Goal: Use online tool/utility: Utilize a website feature to perform a specific function

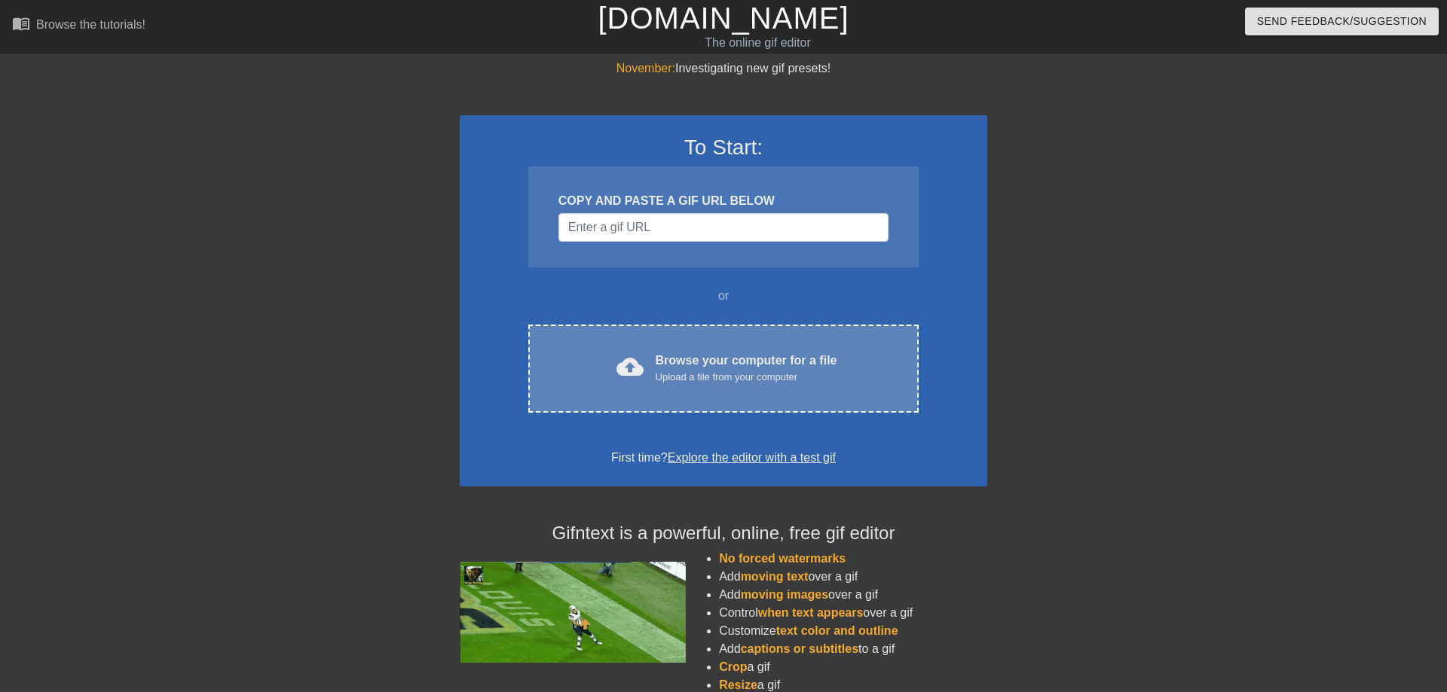
click at [733, 352] on div "Browse your computer for a file Upload a file from your computer" at bounding box center [747, 368] width 182 height 33
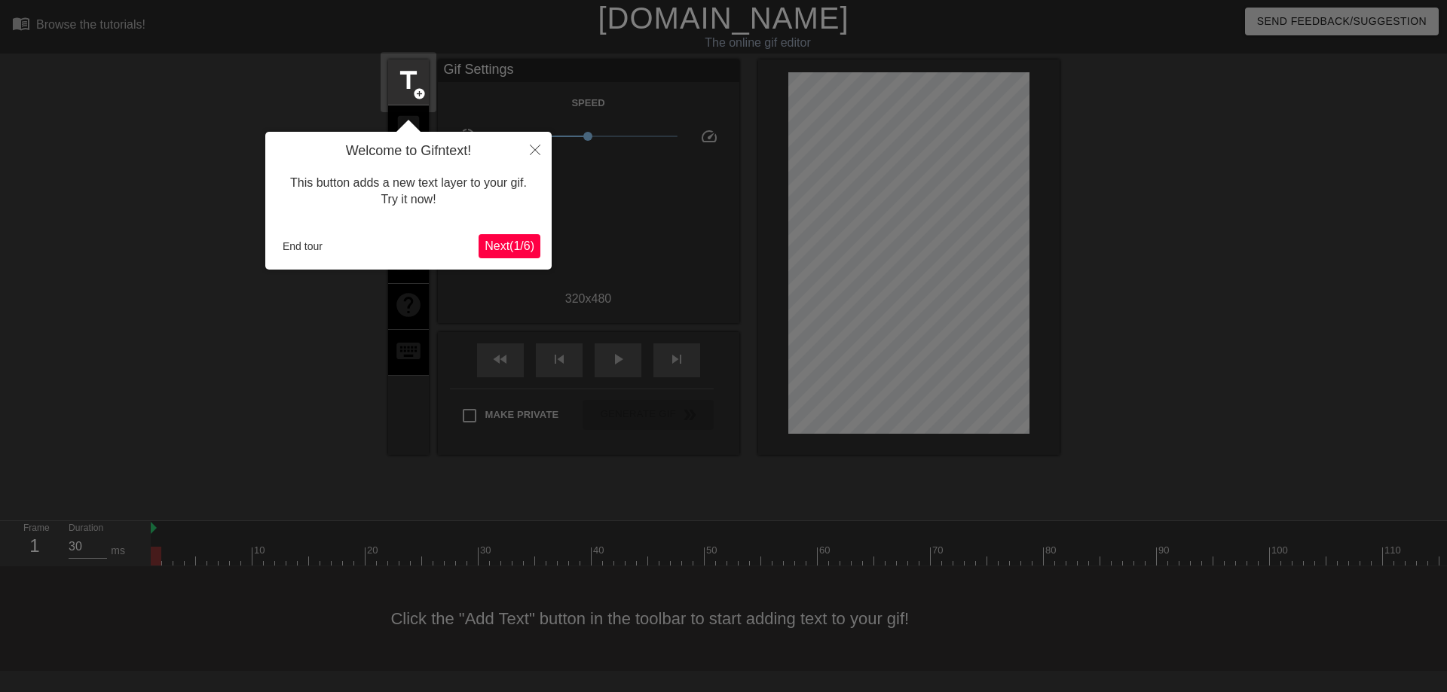
click at [512, 240] on span "Next ( 1 / 6 )" at bounding box center [509, 246] width 50 height 13
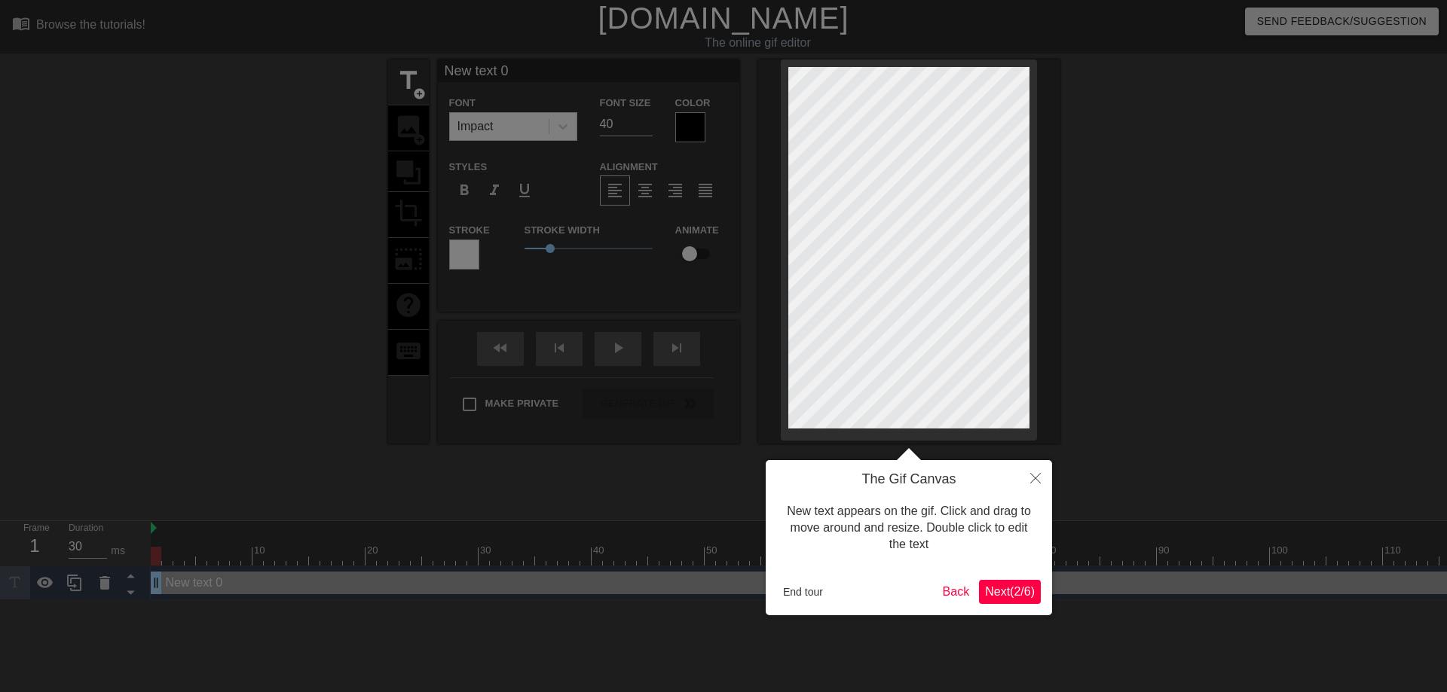
click at [1013, 594] on span "Next ( 2 / 6 )" at bounding box center [1010, 591] width 50 height 13
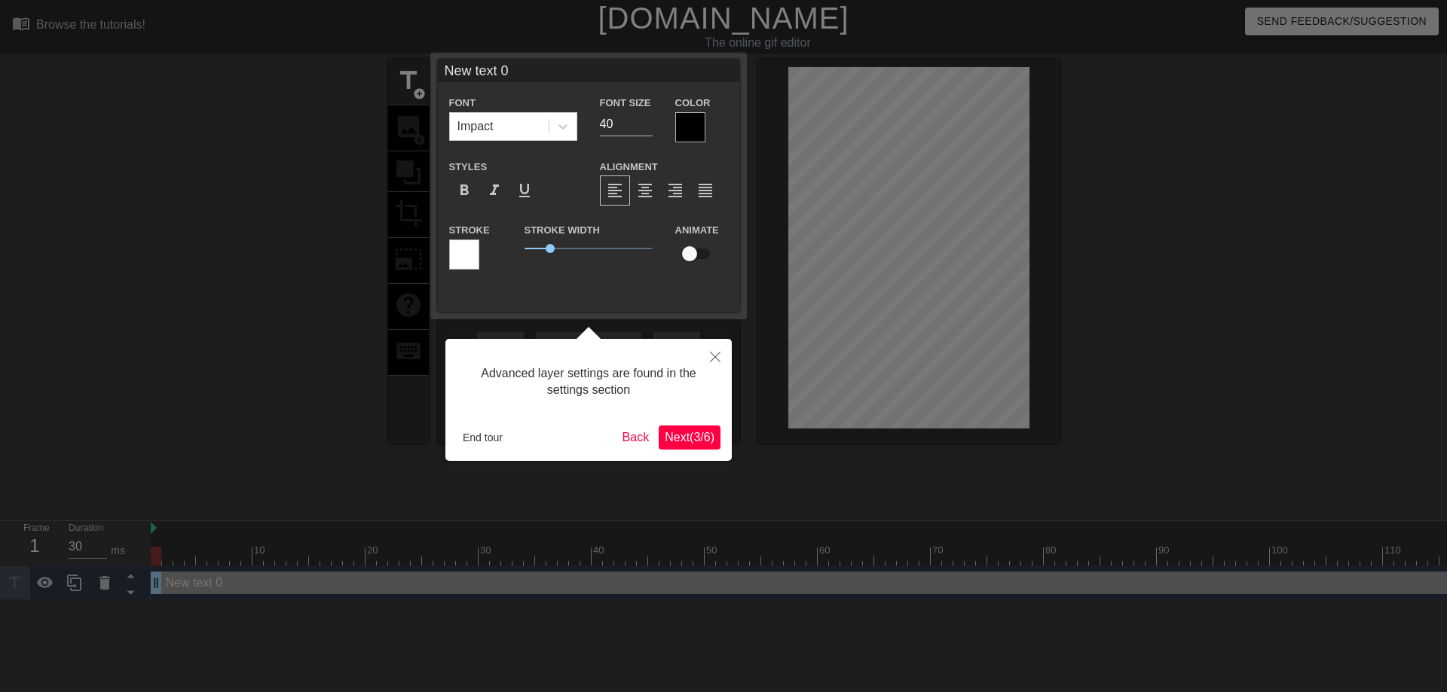
click at [698, 439] on span "Next ( 3 / 6 )" at bounding box center [690, 437] width 50 height 13
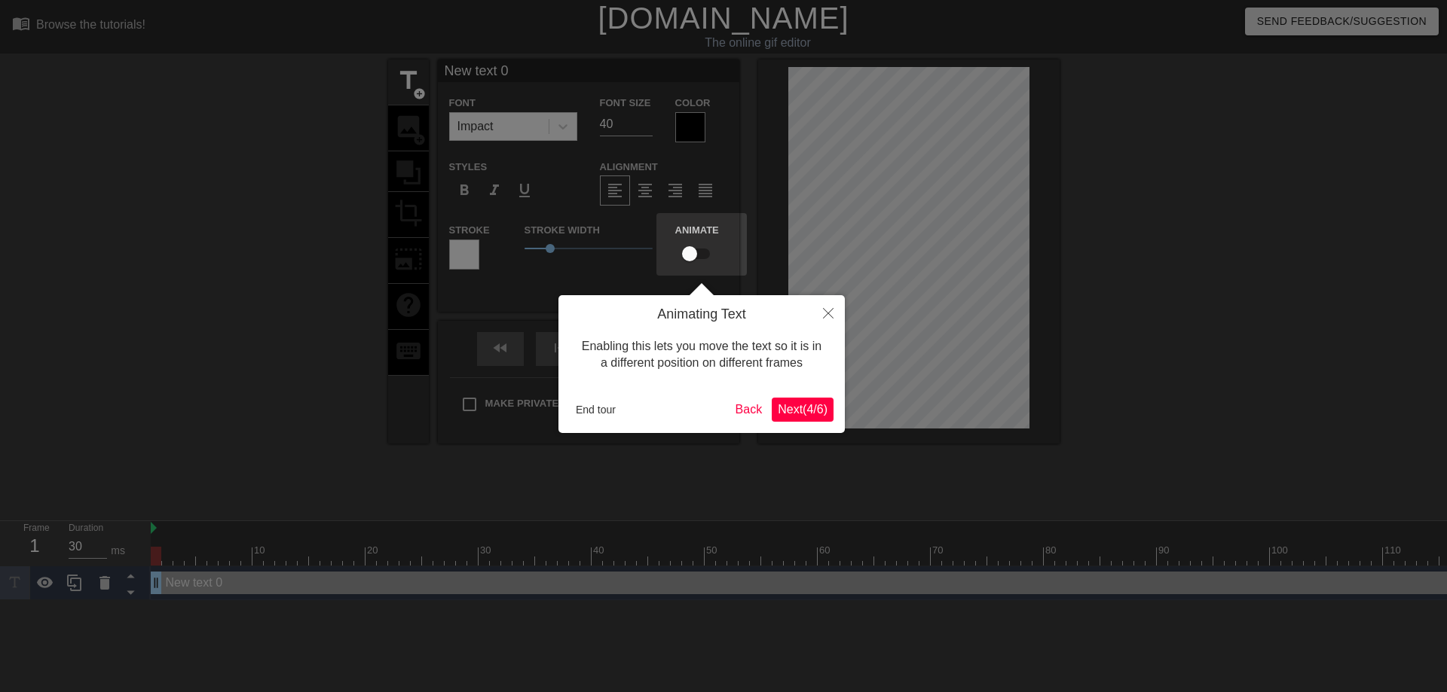
click at [772, 400] on button "Next ( 4 / 6 )" at bounding box center [803, 410] width 62 height 24
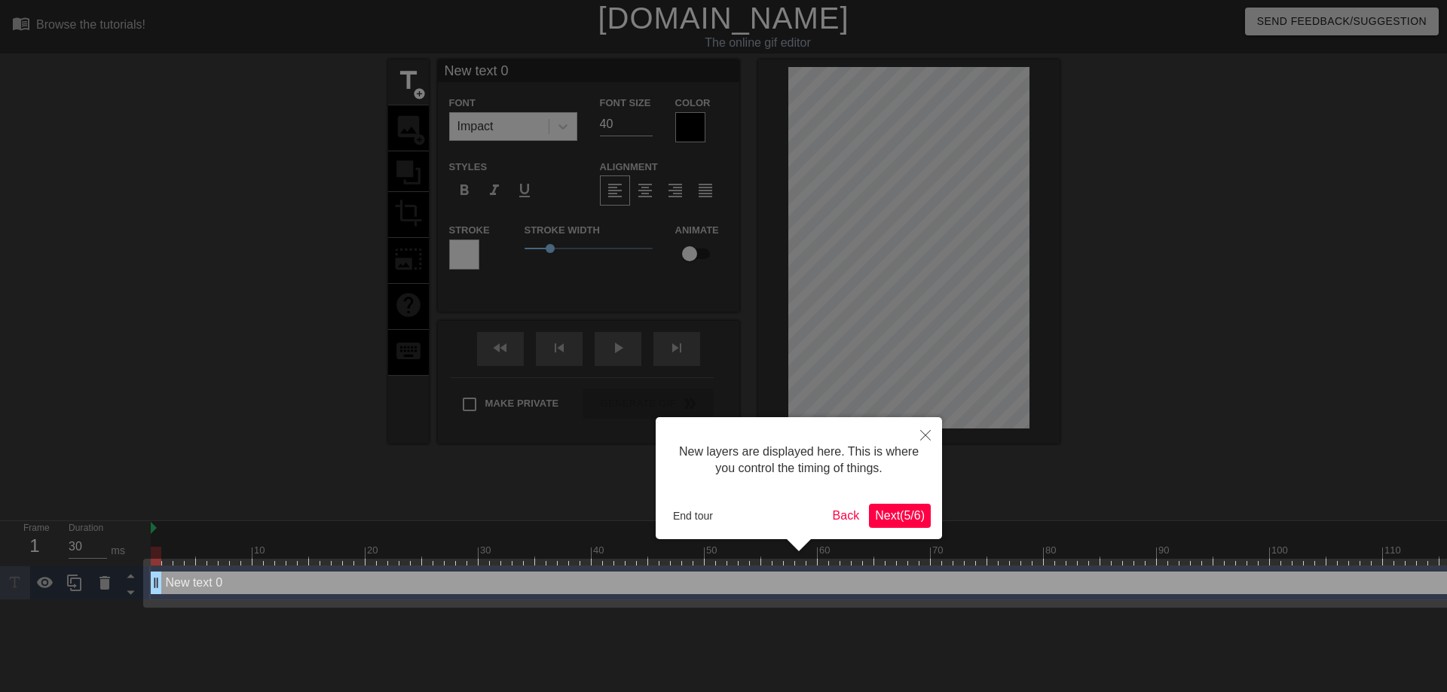
click at [910, 512] on span "Next ( 5 / 6 )" at bounding box center [900, 515] width 50 height 13
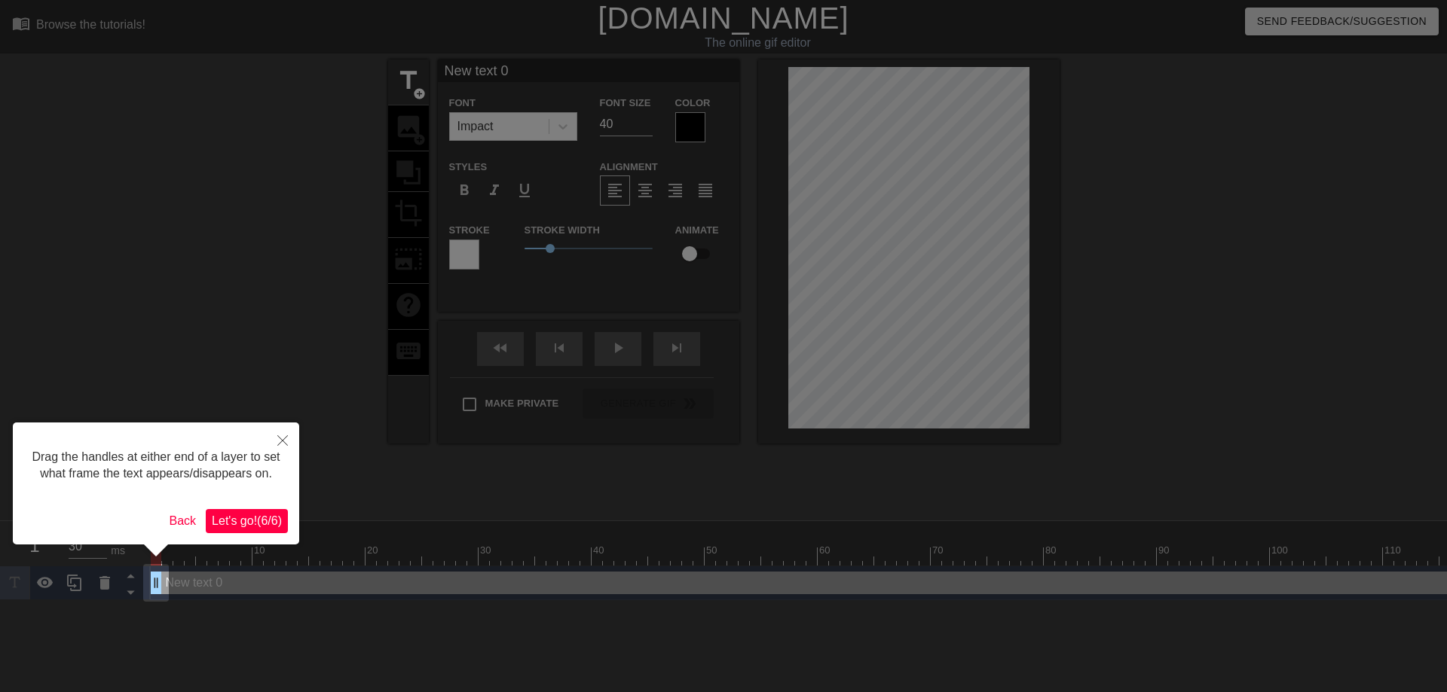
click at [277, 519] on span "Let's go! ( 6 / 6 )" at bounding box center [247, 521] width 70 height 13
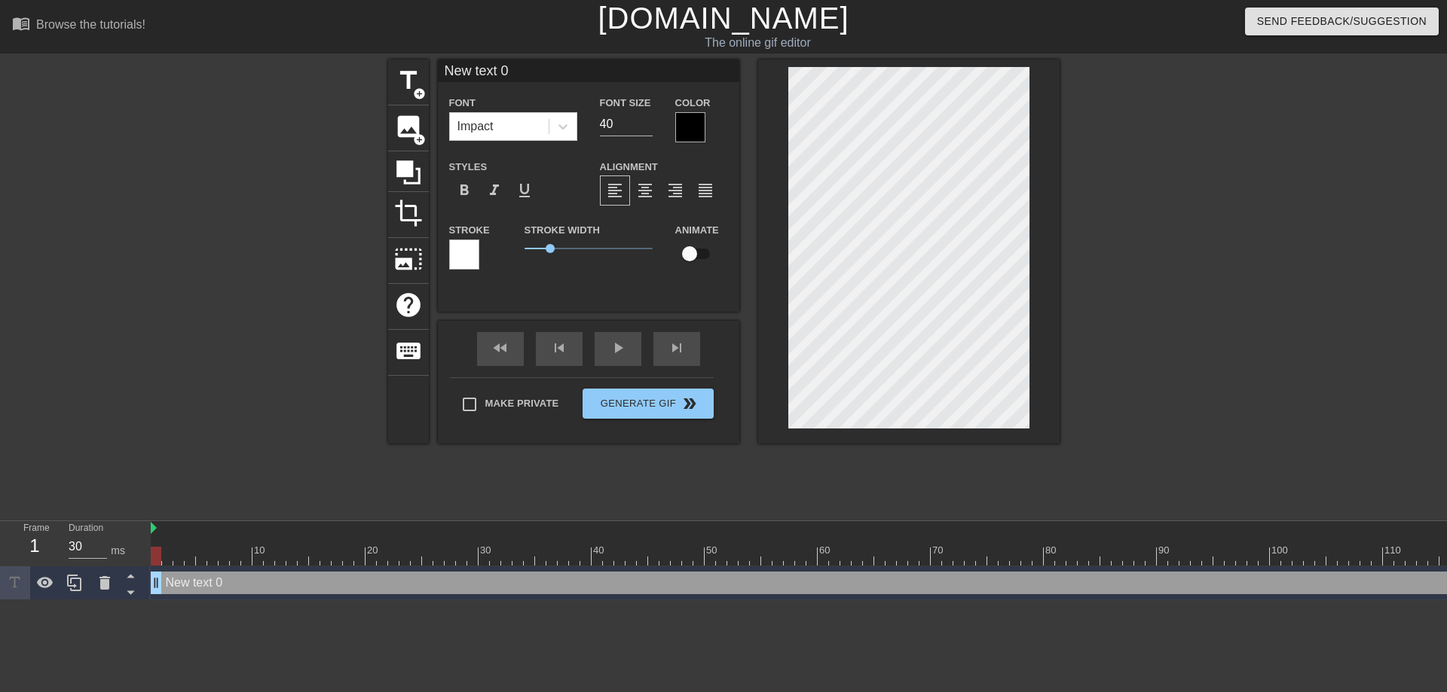
type input "SALSICCIO PANINO SNACKO CRACKO"
type textarea "SALSICCIO PANINO SNACKO CRACKO"
type input "SALSICCIO PANINO SNACKO CRACKO"
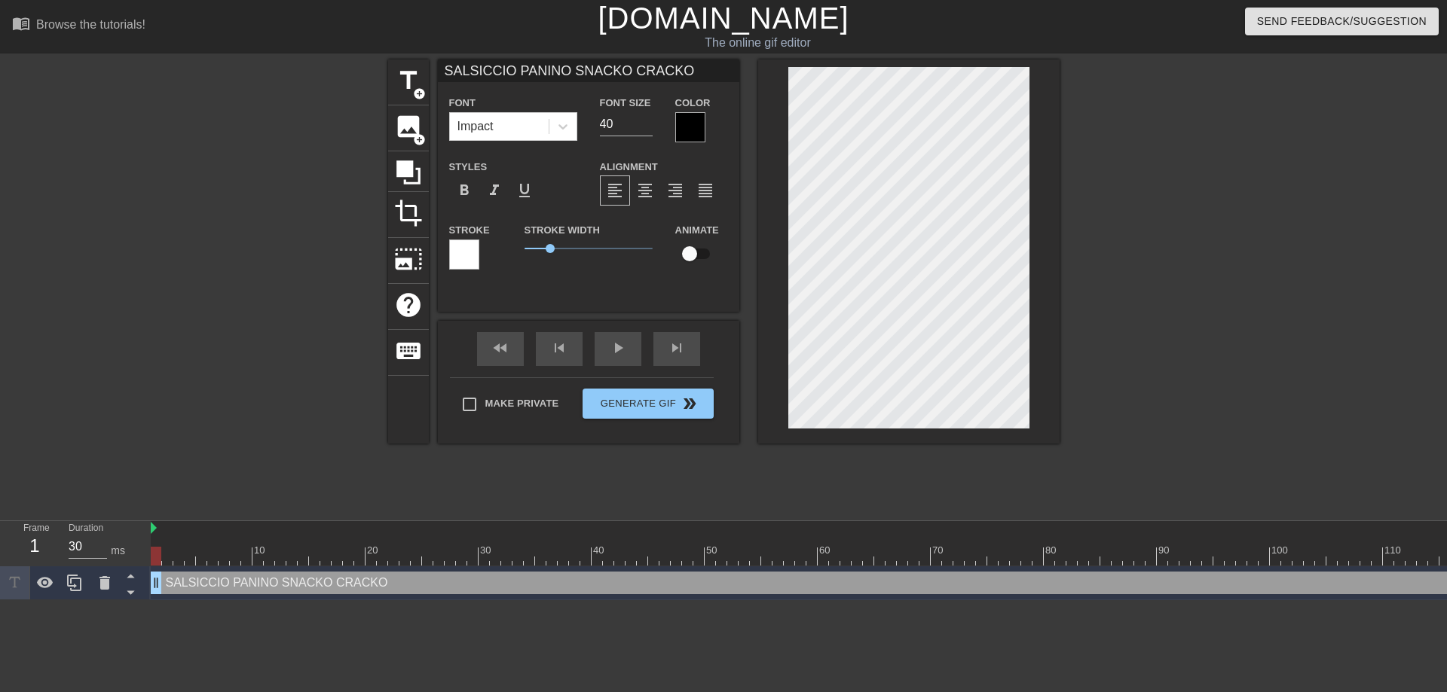
type textarea "SALSICCIO PANINO SNACKO CRACKO"
type input "SALSICCIO PANINO SNACKO CRACKO"
type textarea "SALSICCIO PANINO SNACKO CRACKO"
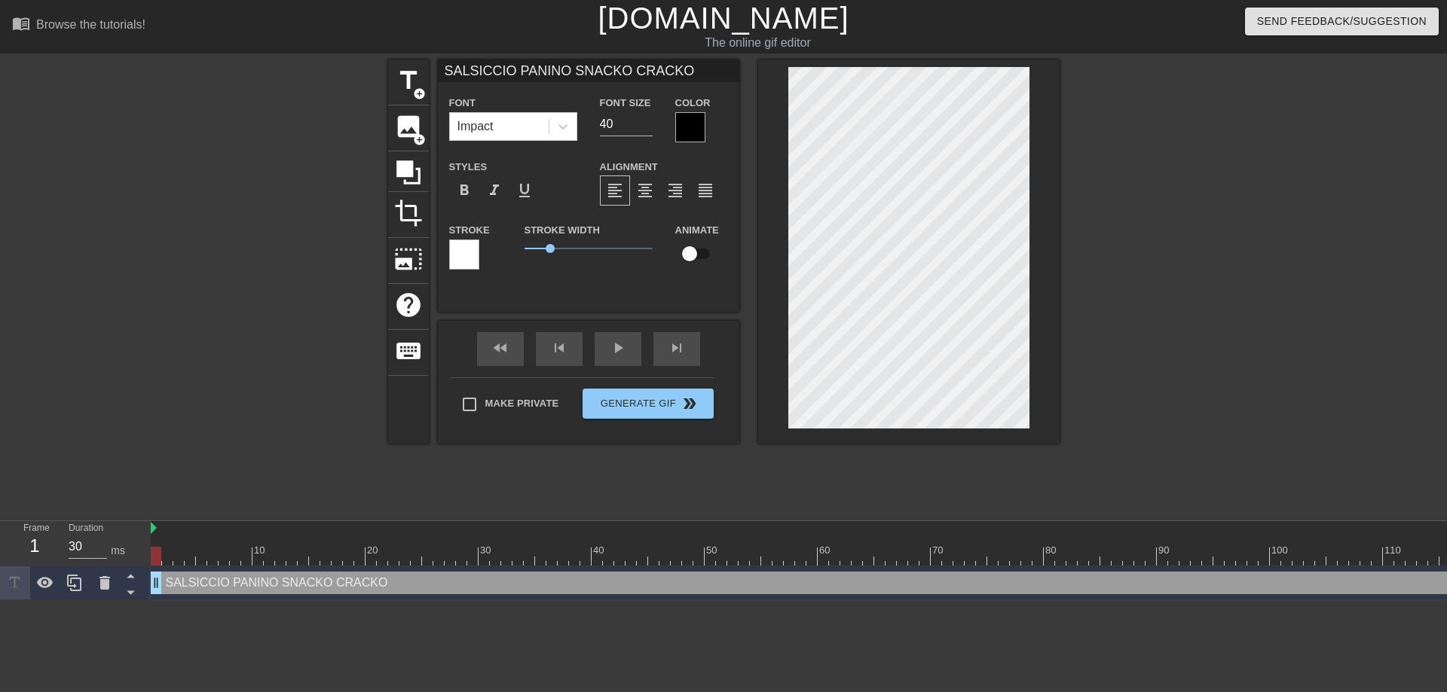
type input "SALSICCIO PANINO SNACKO CRACKO"
type textarea "SALSICCIO PANINO SNACKO CRACKO"
click at [649, 184] on span "format_align_center" at bounding box center [645, 191] width 18 height 18
type input "SALSICCIO PANINO SNACKO CRACKO"
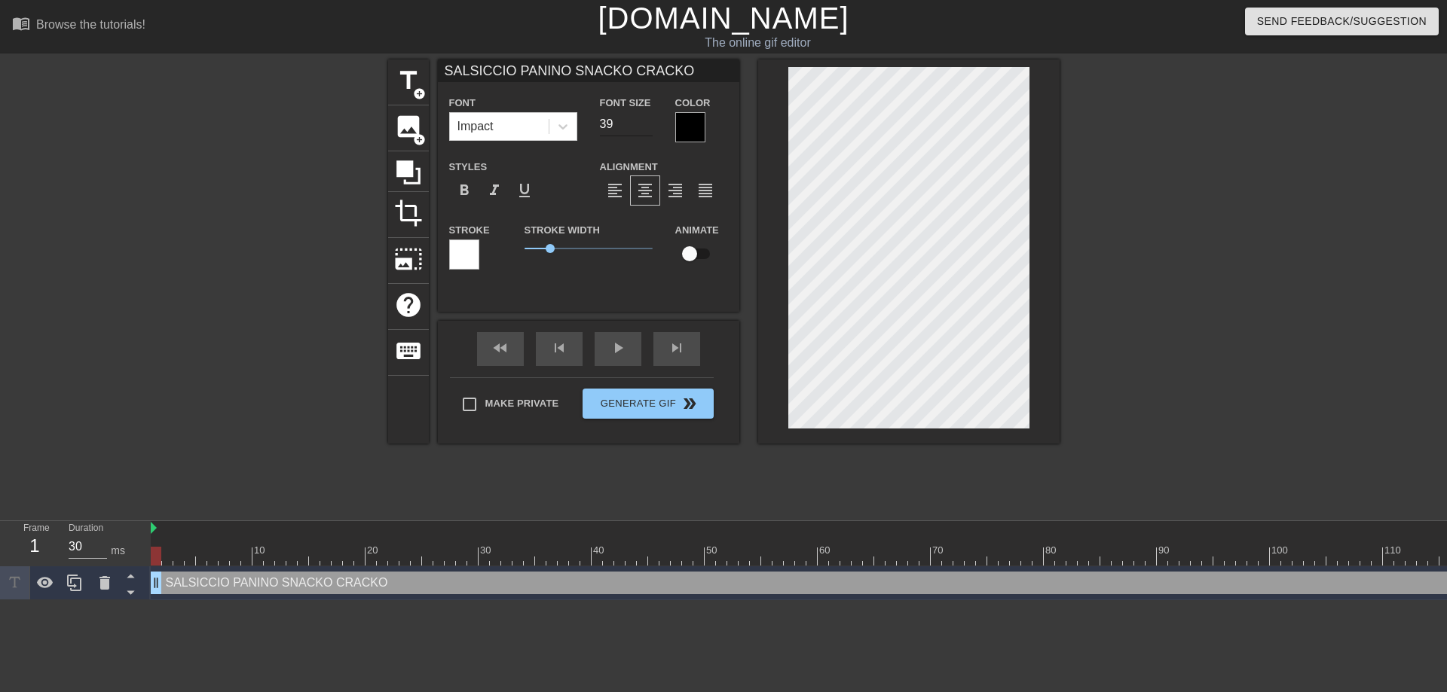
type input "39"
click at [647, 126] on input "39" at bounding box center [626, 124] width 53 height 24
type input "SALSICCIO PANINO SNACKO CRACKO"
type input "38"
click at [647, 126] on input "38" at bounding box center [626, 124] width 53 height 24
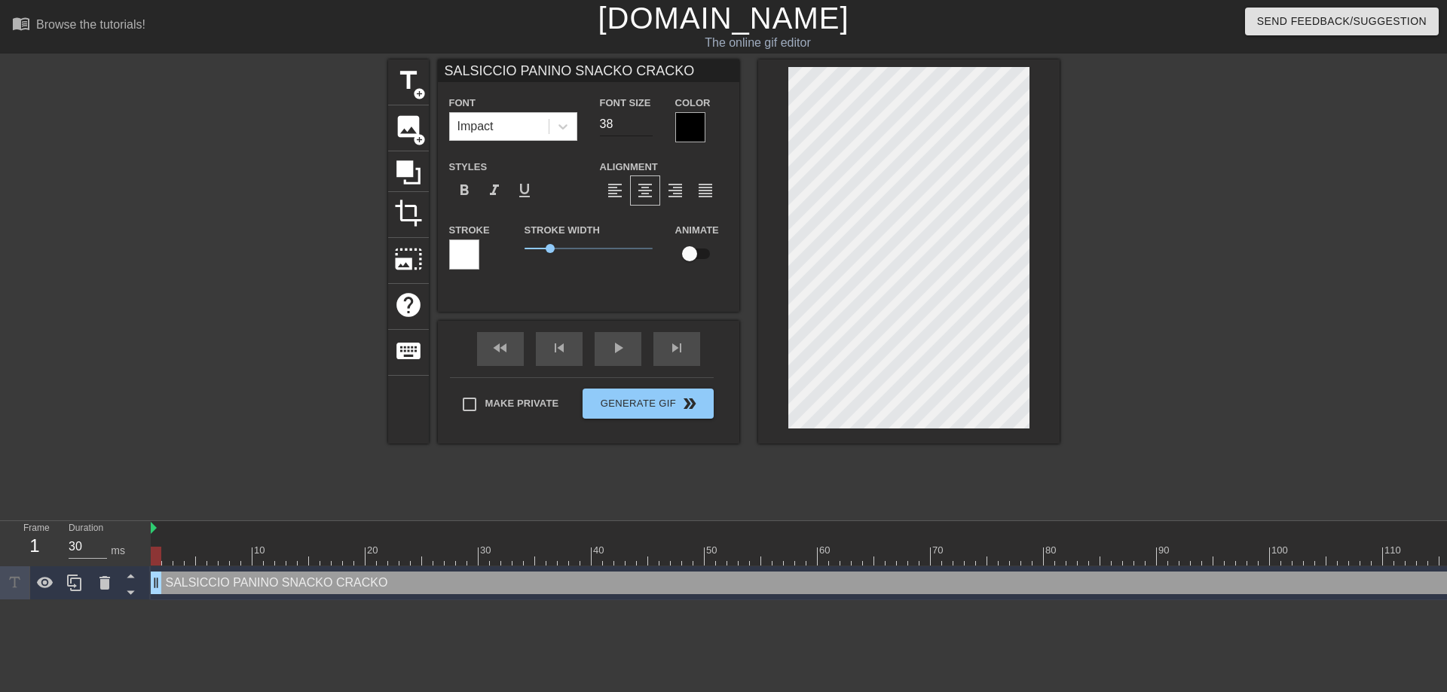
type input "SALSICCIO PANINO SNACKO CRACKO"
type input "37"
click at [647, 126] on input "37" at bounding box center [626, 124] width 53 height 24
type input "SALSICCIO PANINO SNACKO CRACKO"
type input "36"
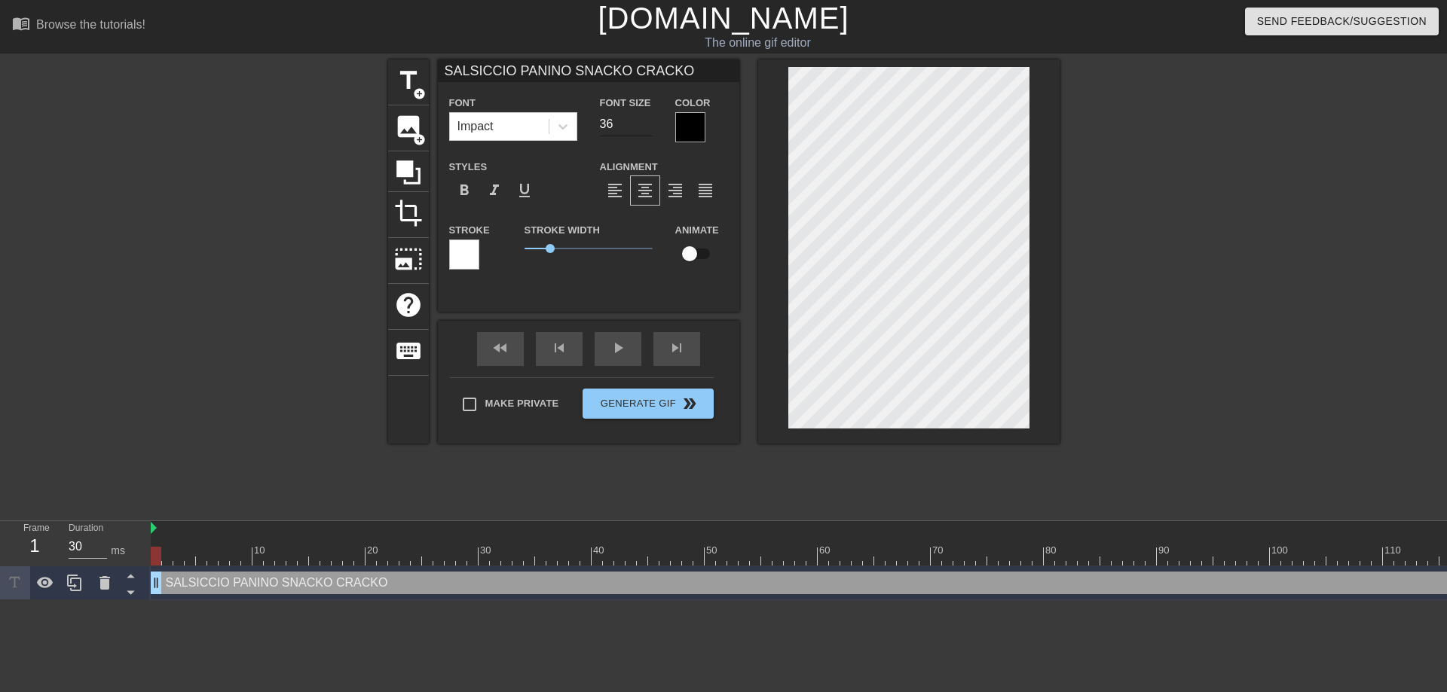
click at [647, 126] on input "36" at bounding box center [626, 124] width 53 height 24
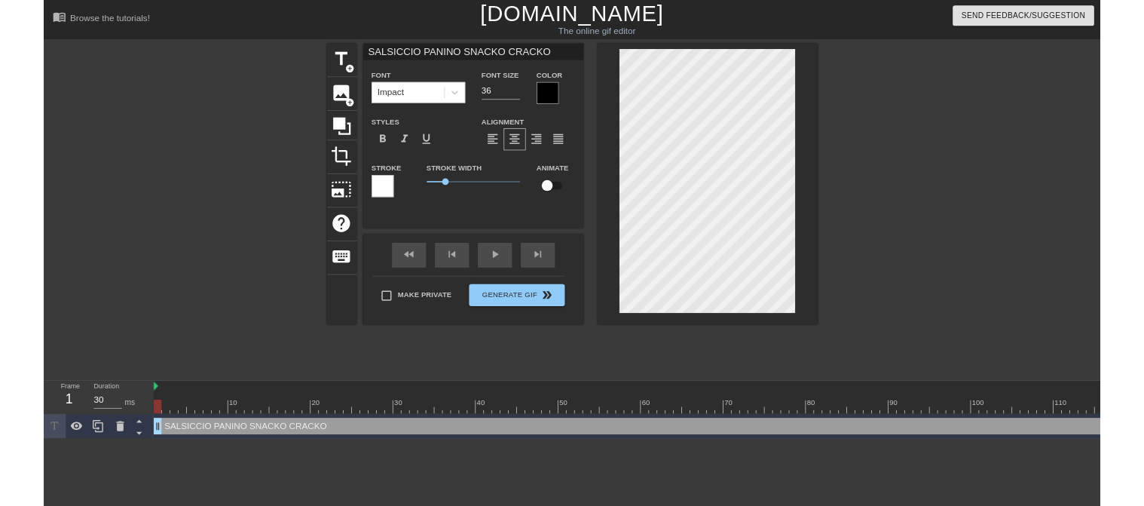
scroll to position [2, 2]
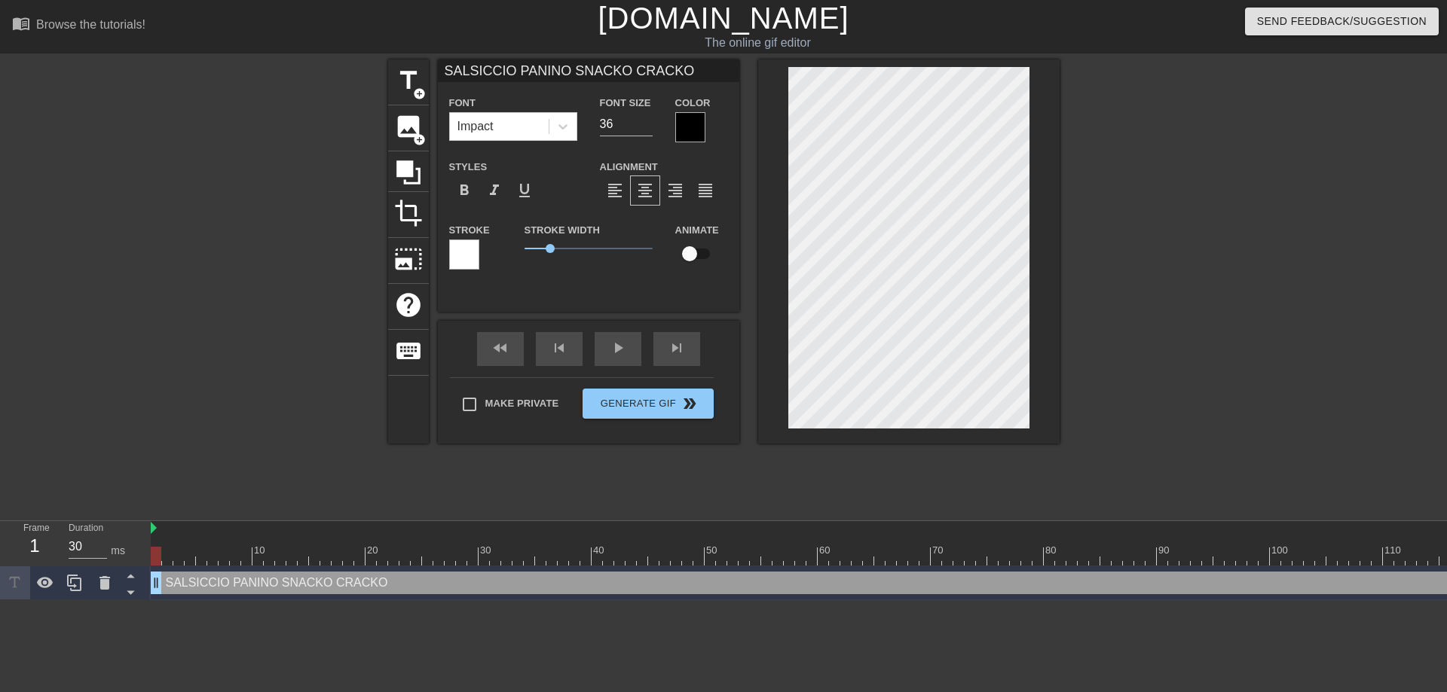
type input "SALSICCIOPANINO SNACKO CRACKO"
type textarea "SALSICCIO PANINO SNACKO CRACKO"
type input "SALSICCIOPANINO SNACKO CRACKO"
type textarea "SALSICCIOPANINO SNACKO CRACKO"
type input "SALSICCIO PANINO SNACKO CRACKO"
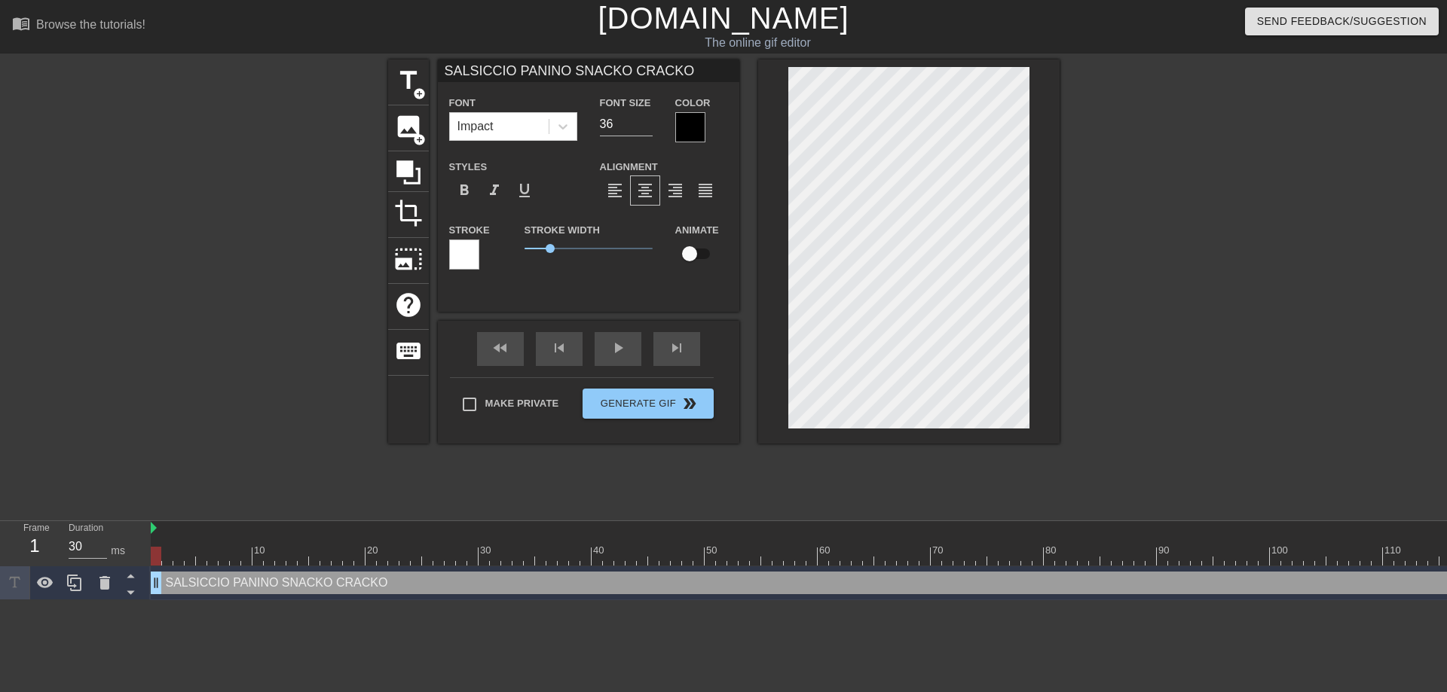
type textarea "SALSICCIO PANINO SNACKO CRACKO"
type input "SALSICCIO PANINO SNACKOCRACKO"
type textarea "SALSICCIO PANINO SNACKO CRACKO"
type input "SALSICCIO PANINO SNACKO CRACKO"
type textarea "SALSICCIO PANINO SNACKO CRACKO"
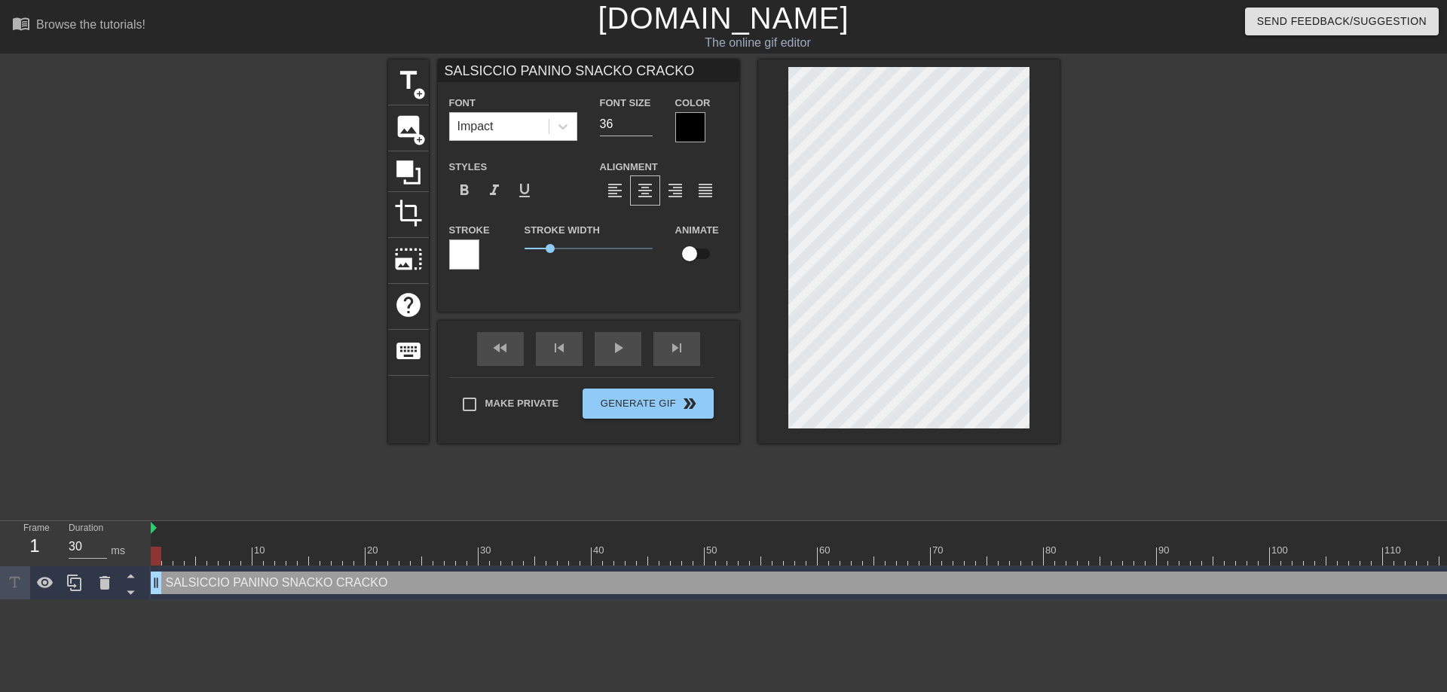
type input "SALSICCIO PANINO SNACKO CRACKO"
type textarea "SALSICCIO PANINO SNACKO CRACKO"
click at [700, 117] on div at bounding box center [690, 127] width 30 height 30
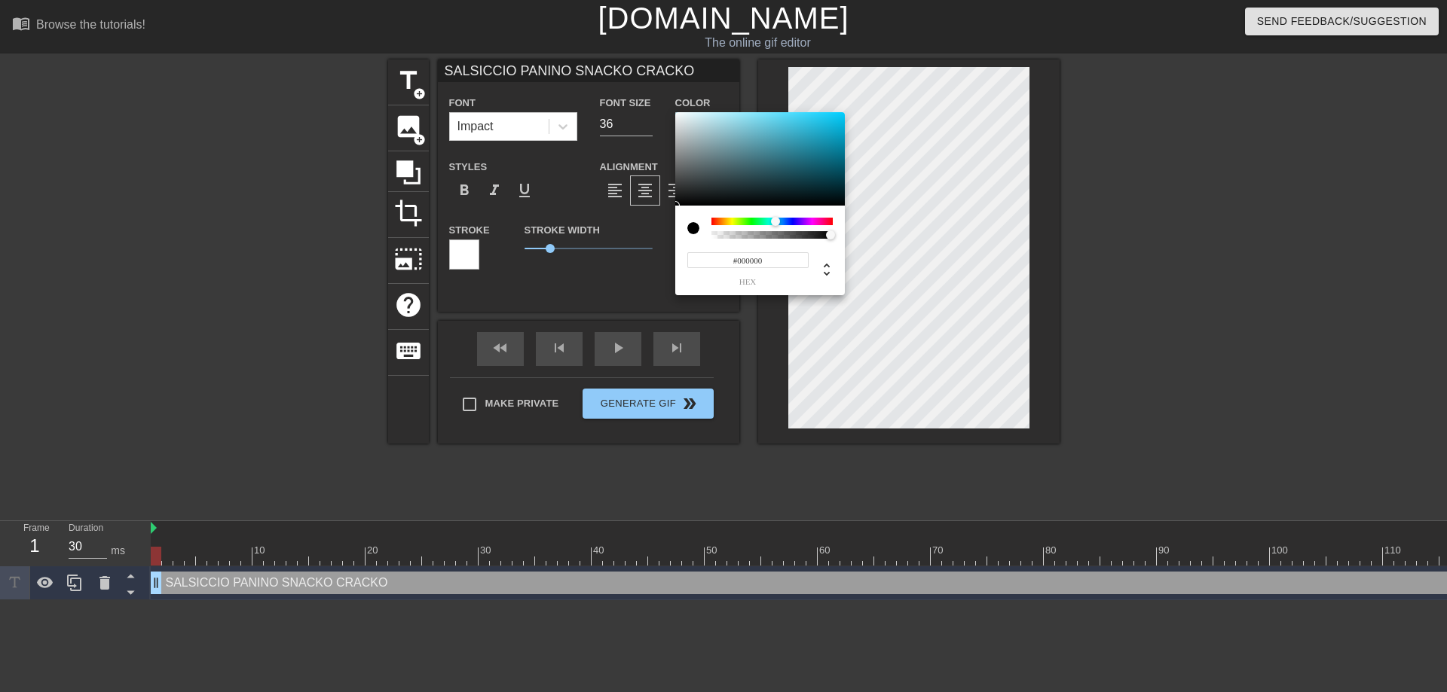
drag, startPoint x: 712, startPoint y: 222, endPoint x: 775, endPoint y: 222, distance: 63.3
click at [775, 222] on div at bounding box center [775, 221] width 9 height 9
drag, startPoint x: 793, startPoint y: 223, endPoint x: 784, endPoint y: 223, distance: 9.8
click at [784, 223] on div at bounding box center [783, 221] width 9 height 9
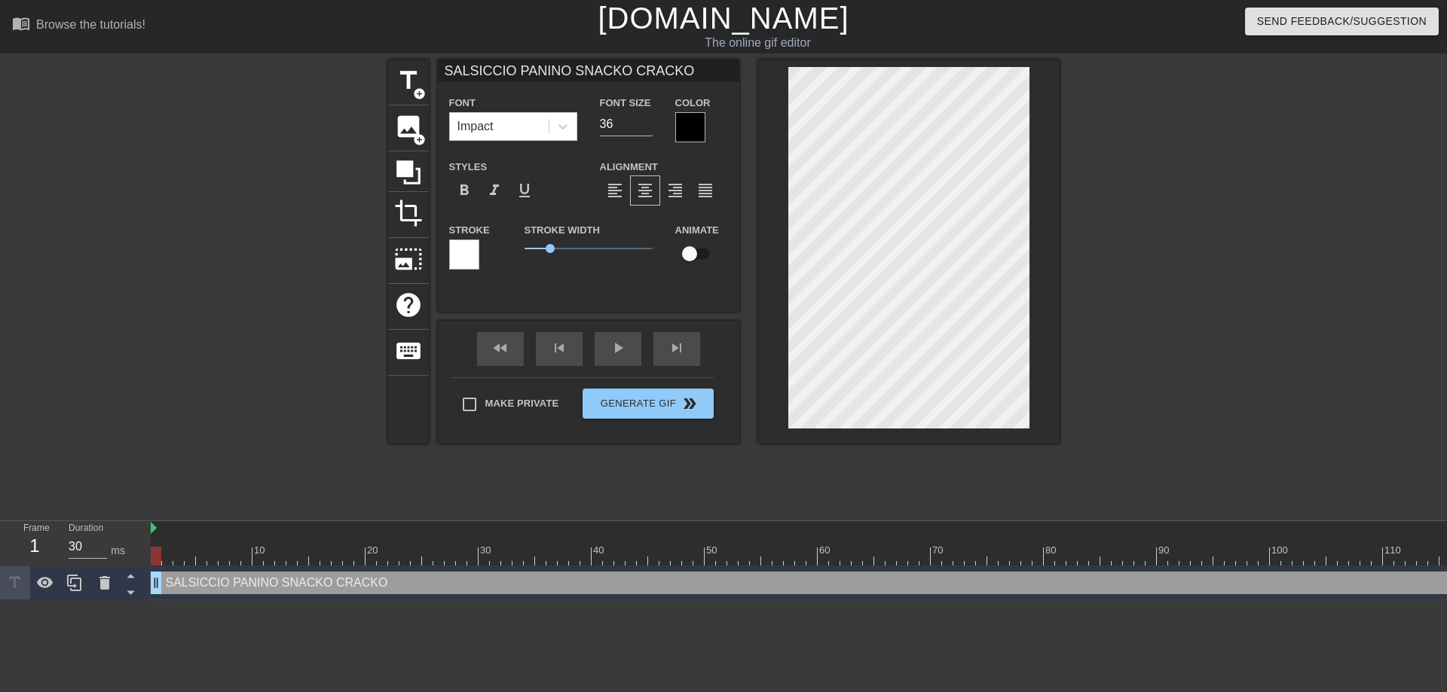
click at [701, 129] on div at bounding box center [690, 127] width 30 height 30
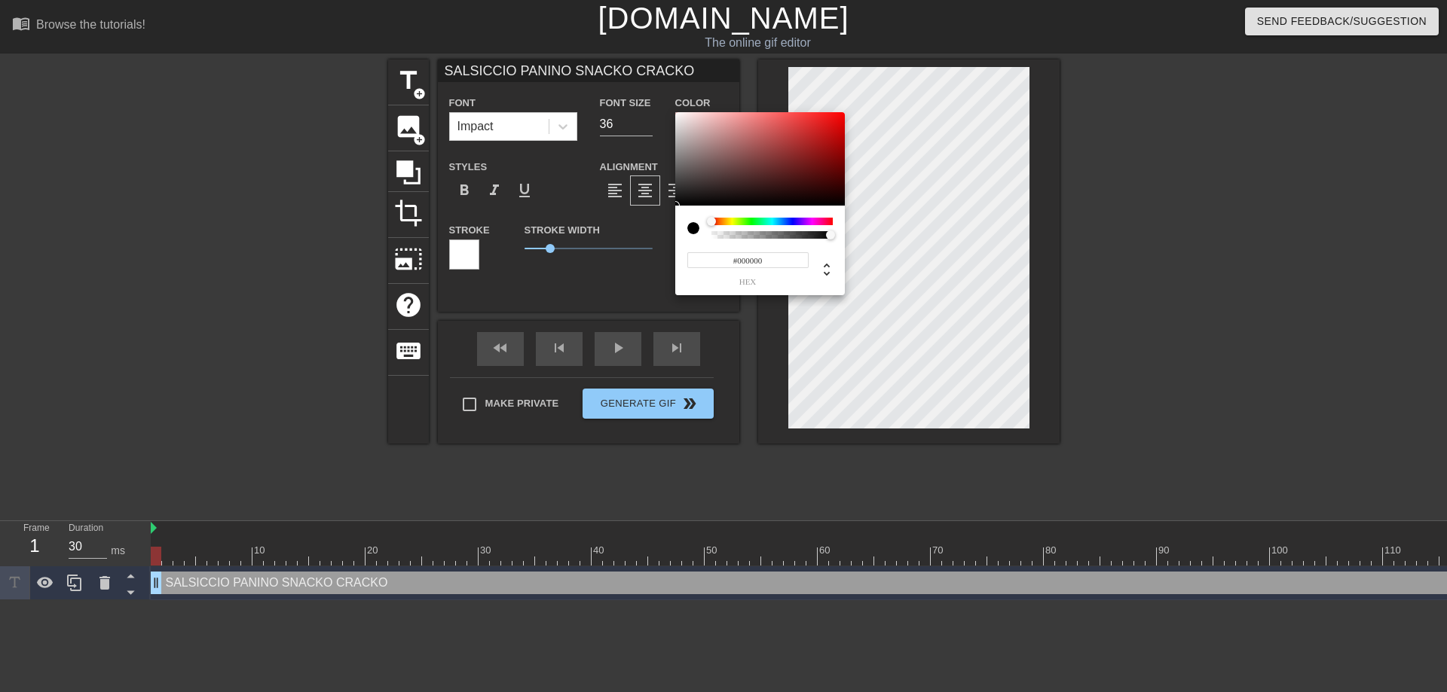
click at [815, 222] on div at bounding box center [771, 222] width 121 height 8
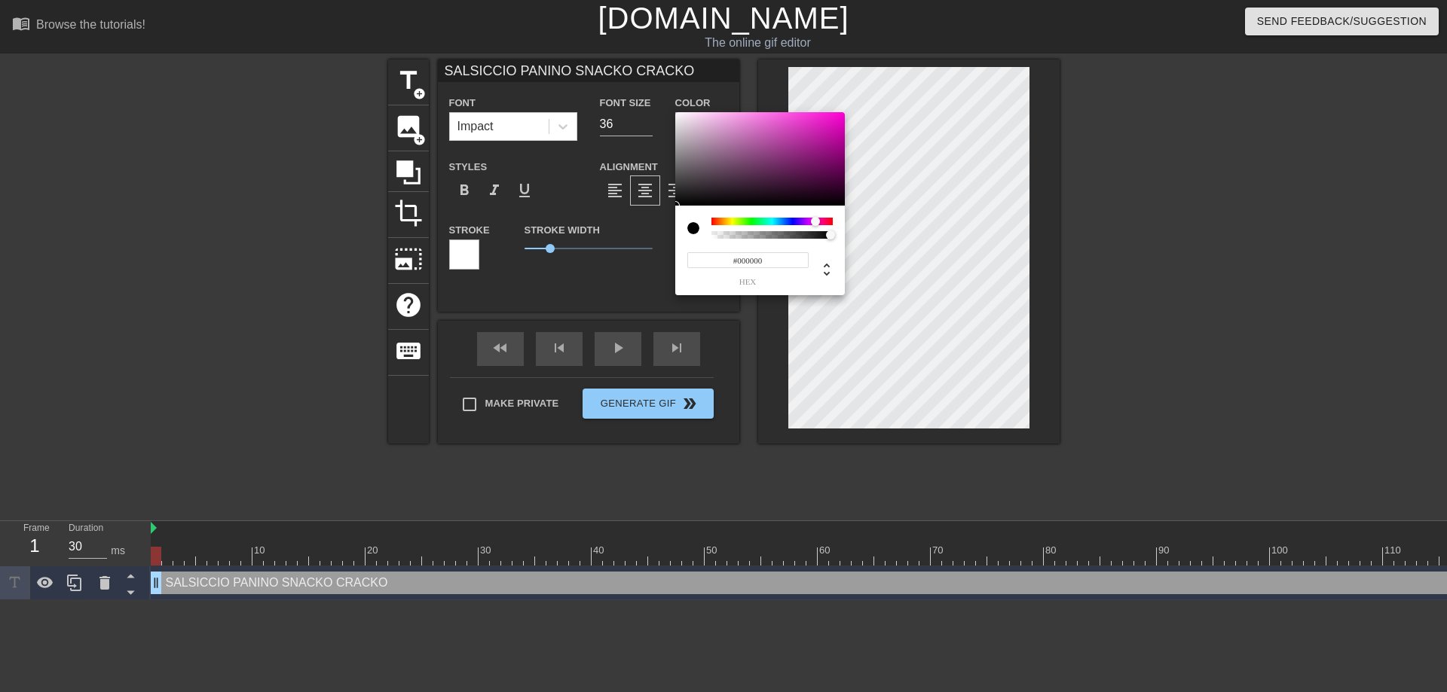
type input "SALSICCIO PANINO SNACKO CRACKO"
type input "#C72EAE"
click at [805, 133] on div at bounding box center [760, 158] width 170 height 93
type input "SALSICCIO PANINO SNACKO CRACKO"
type input "#F224D0"
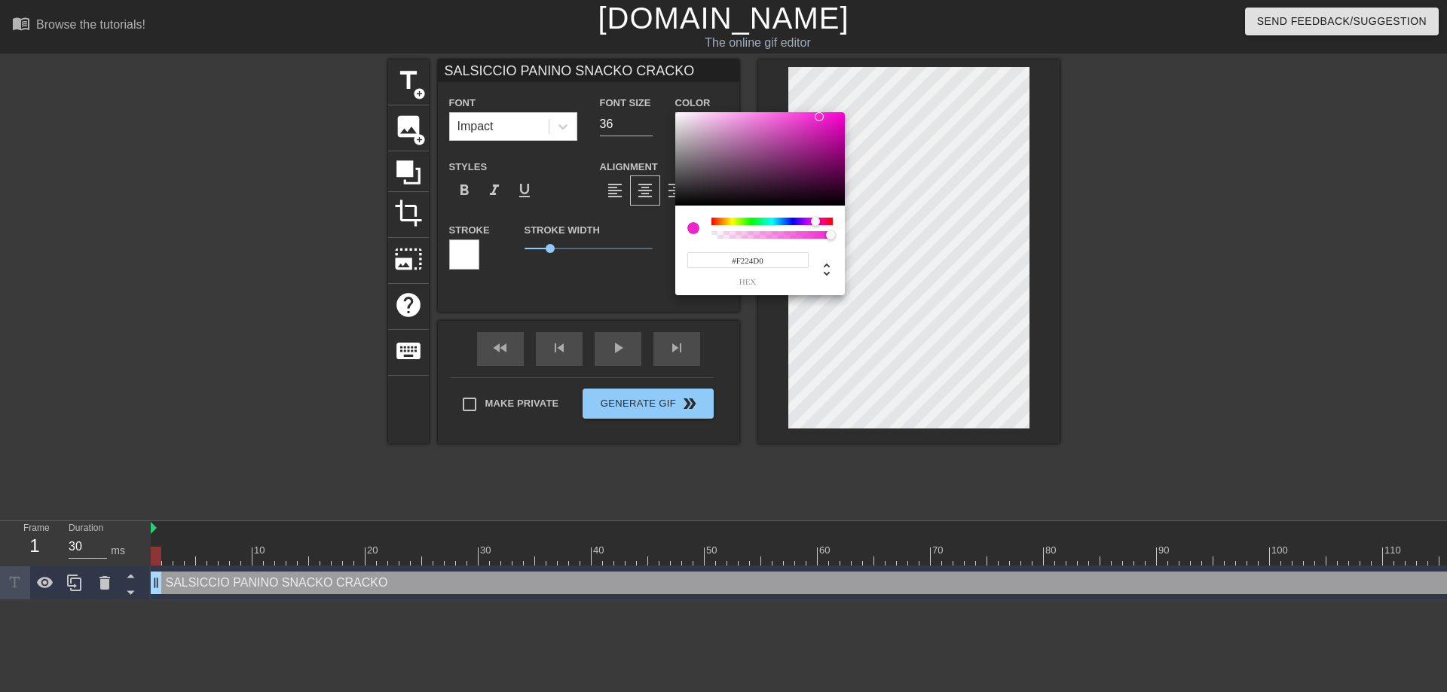
click at [819, 117] on div at bounding box center [760, 158] width 170 height 93
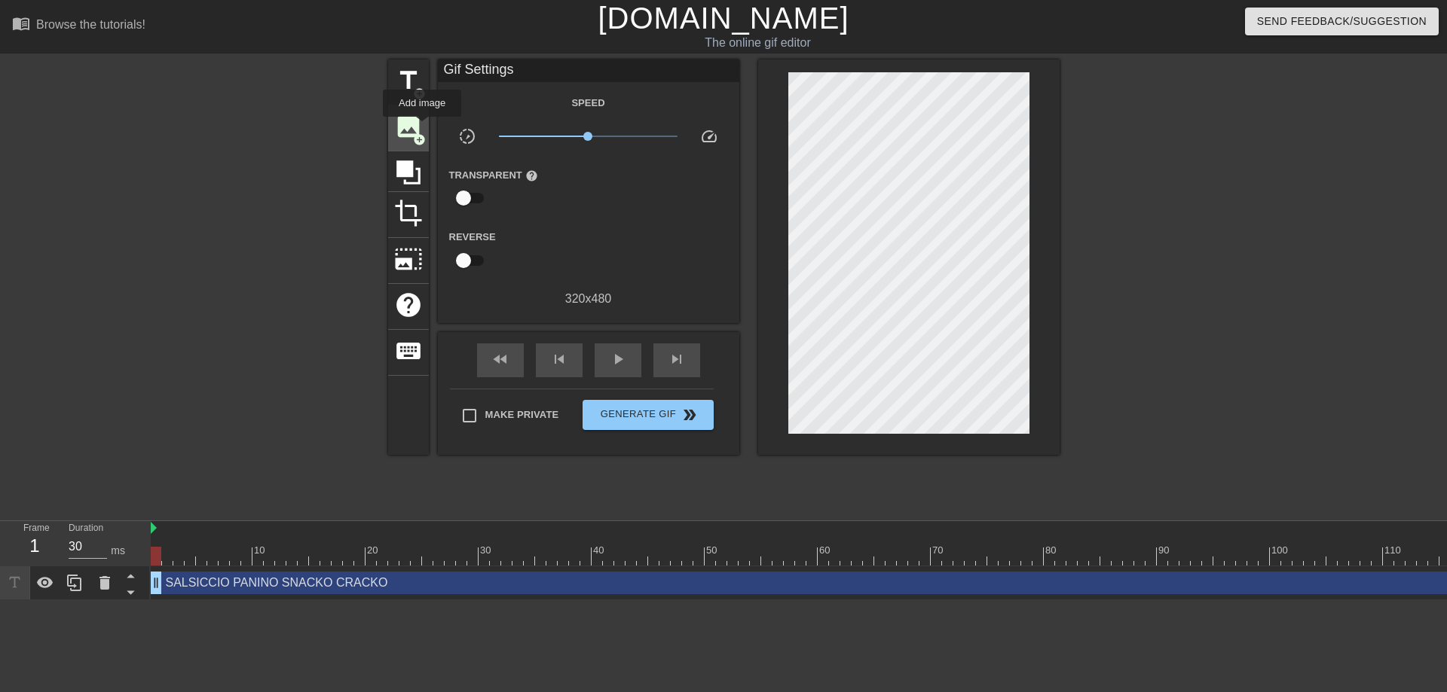
click at [414, 118] on span "image" at bounding box center [408, 126] width 29 height 29
click at [418, 93] on span "add_circle" at bounding box center [419, 93] width 13 height 13
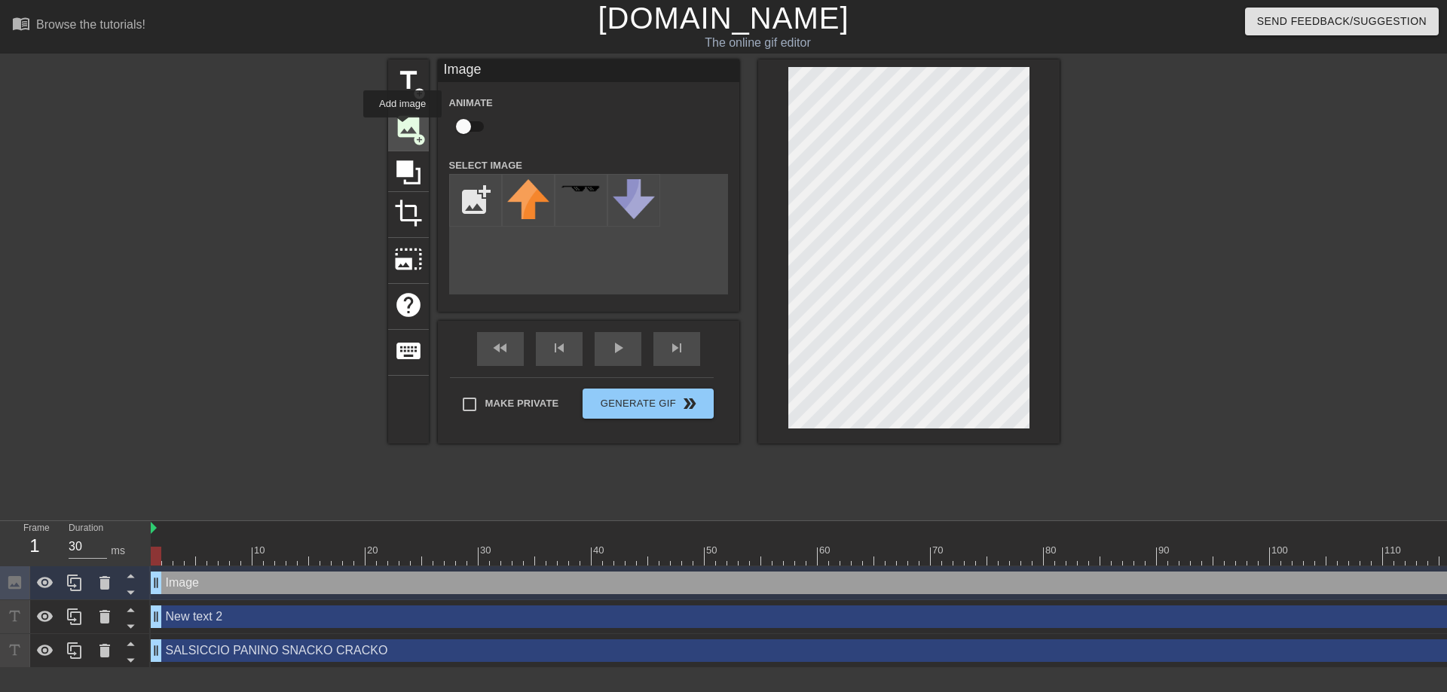
click at [402, 128] on span "image" at bounding box center [408, 126] width 29 height 29
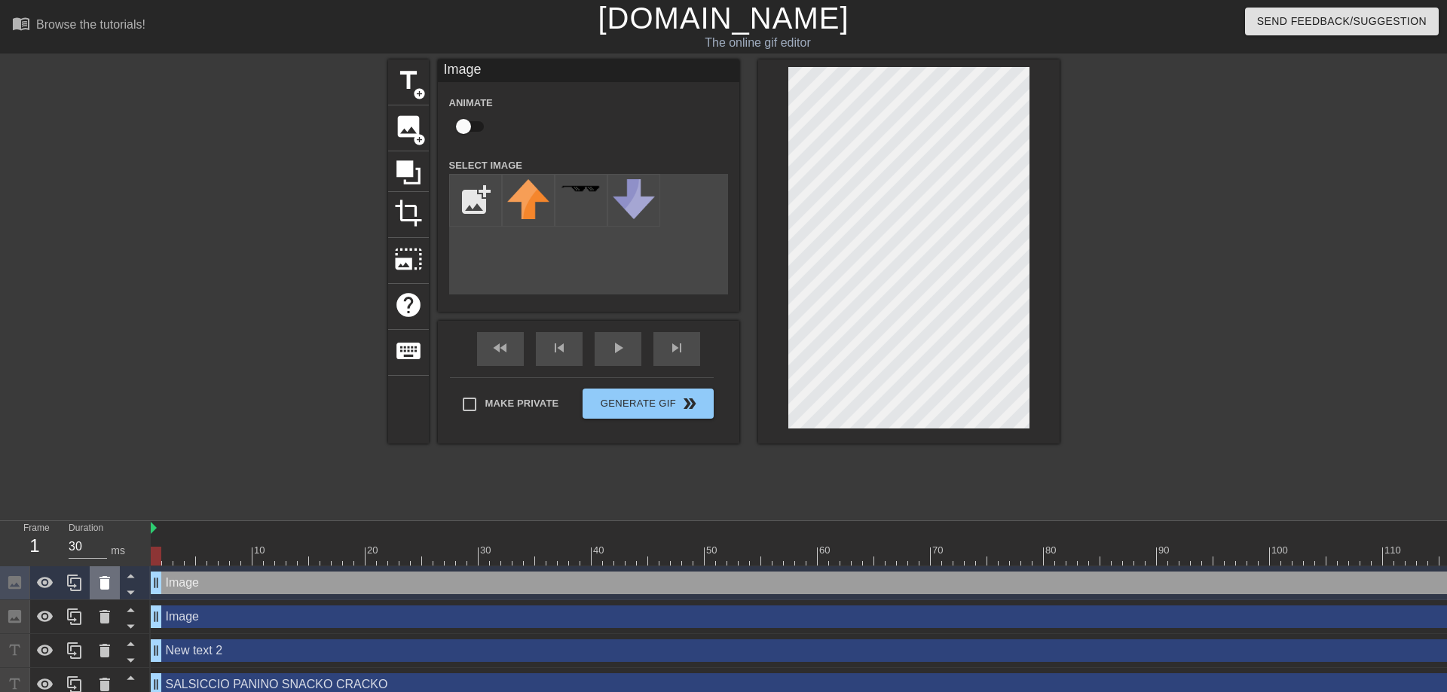
click at [104, 586] on icon at bounding box center [104, 583] width 11 height 14
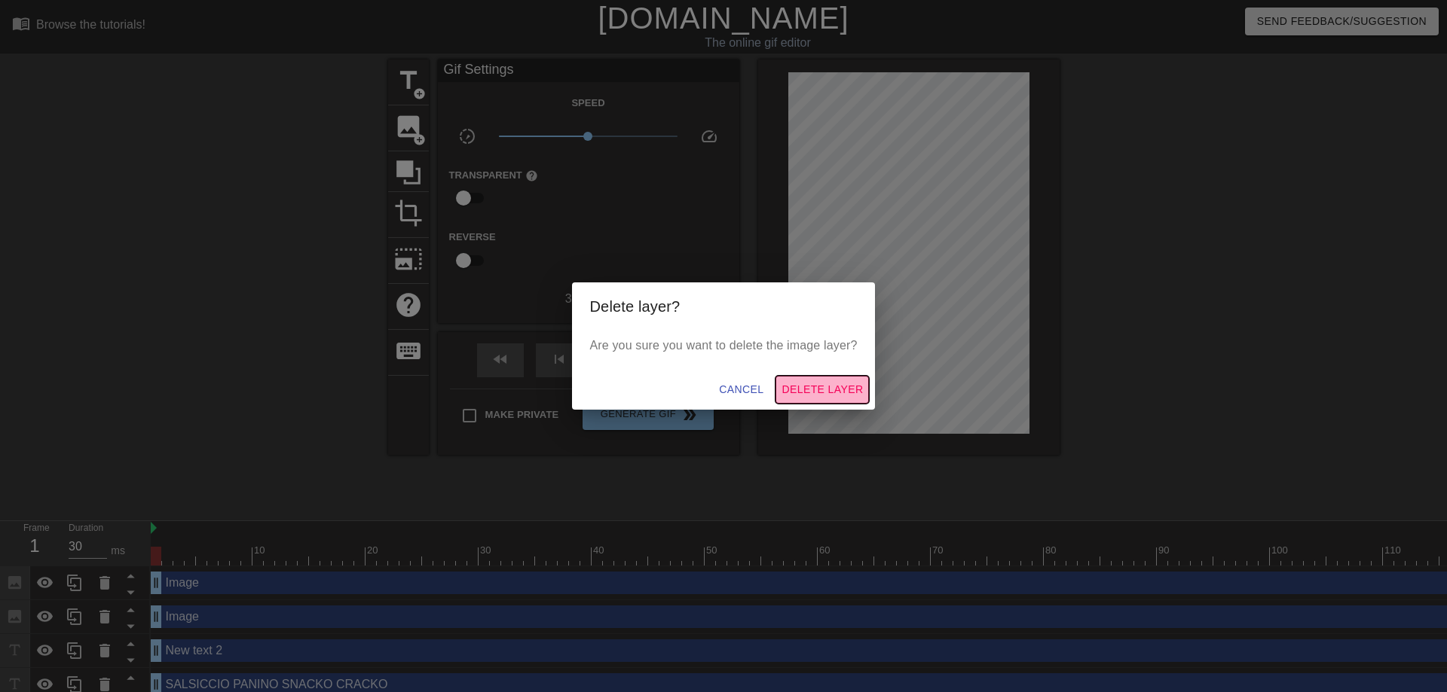
click at [822, 390] on span "Delete Layer" at bounding box center [821, 389] width 81 height 19
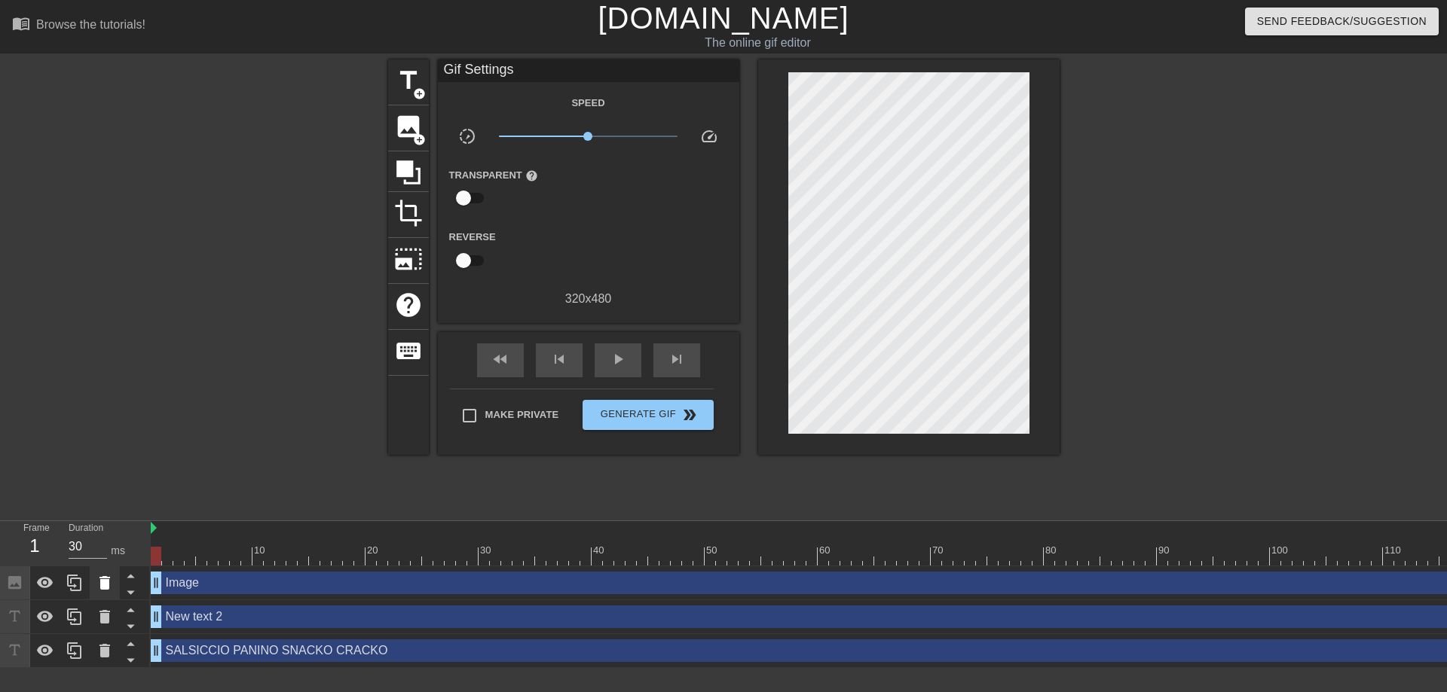
click at [110, 582] on icon at bounding box center [105, 583] width 18 height 18
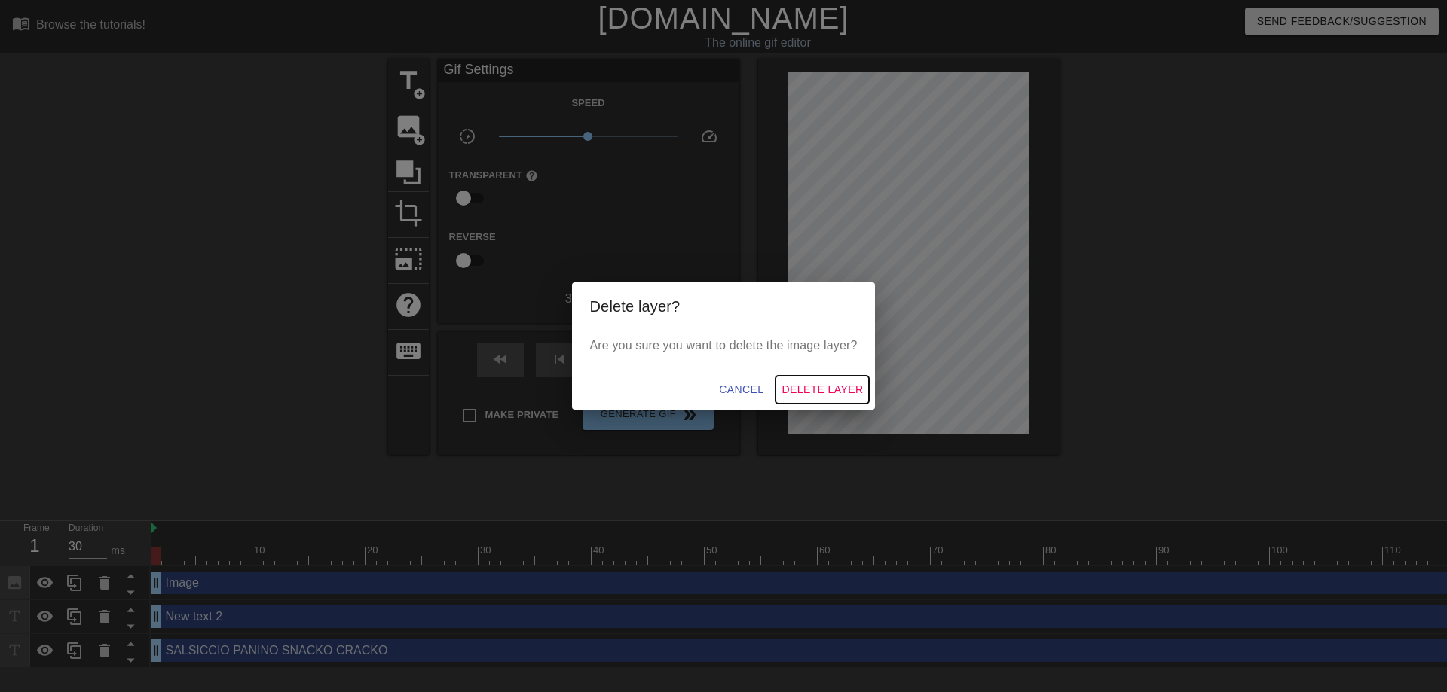
click at [819, 387] on span "Delete Layer" at bounding box center [821, 389] width 81 height 19
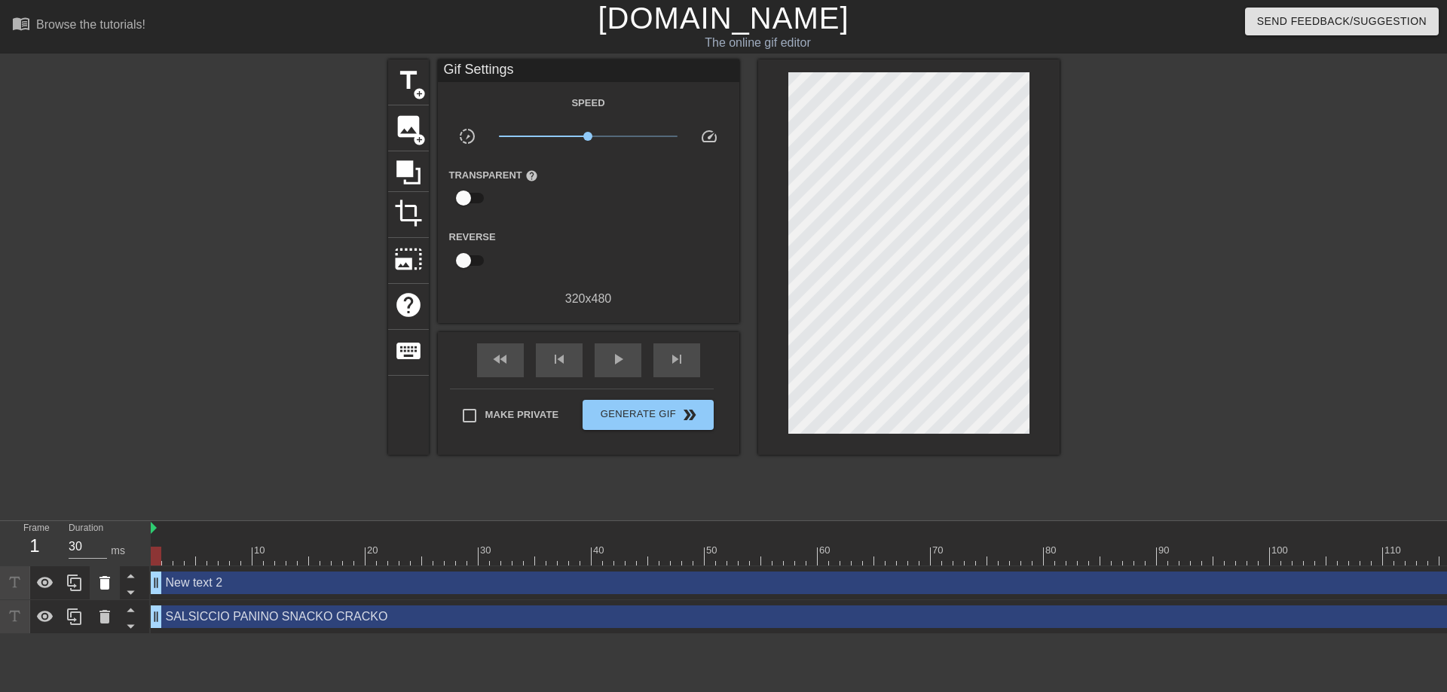
click at [114, 585] on div at bounding box center [105, 583] width 30 height 33
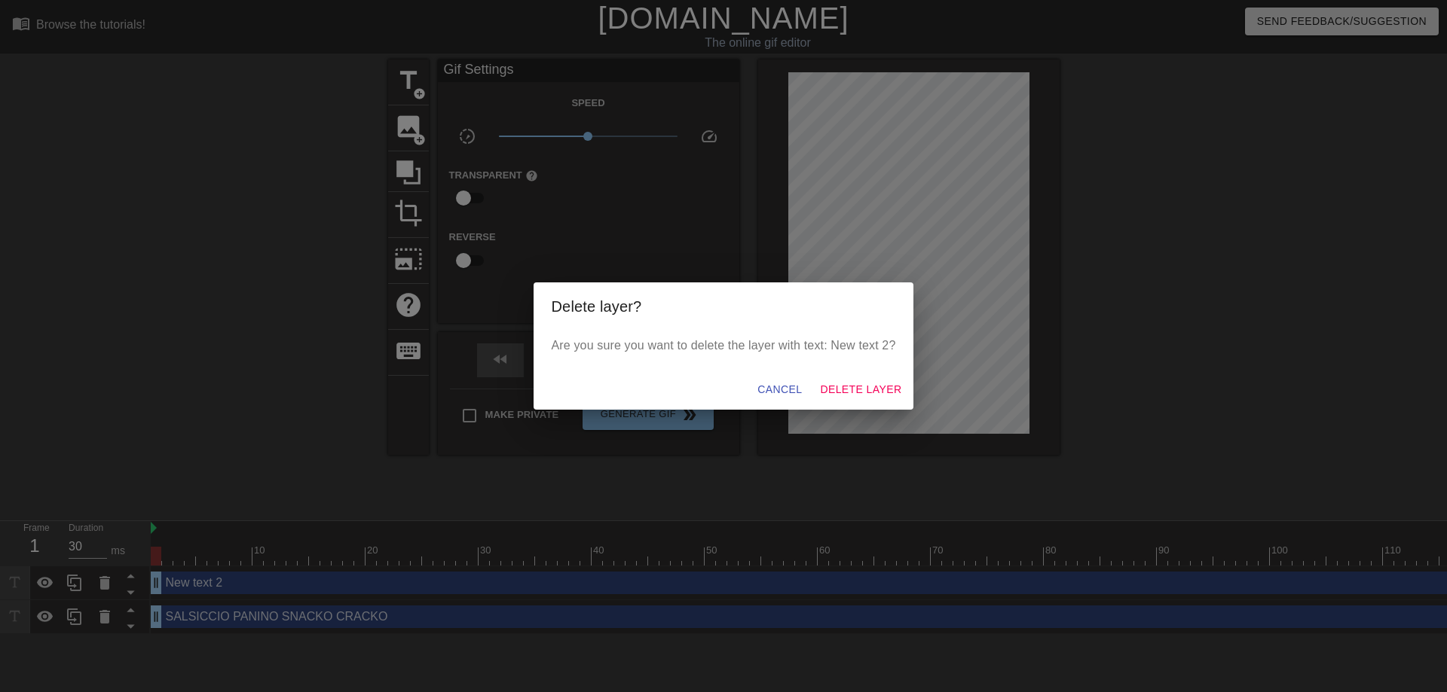
click at [855, 376] on div "Cancel Delete Layer" at bounding box center [723, 390] width 380 height 40
click at [852, 389] on span "Delete Layer" at bounding box center [860, 389] width 81 height 19
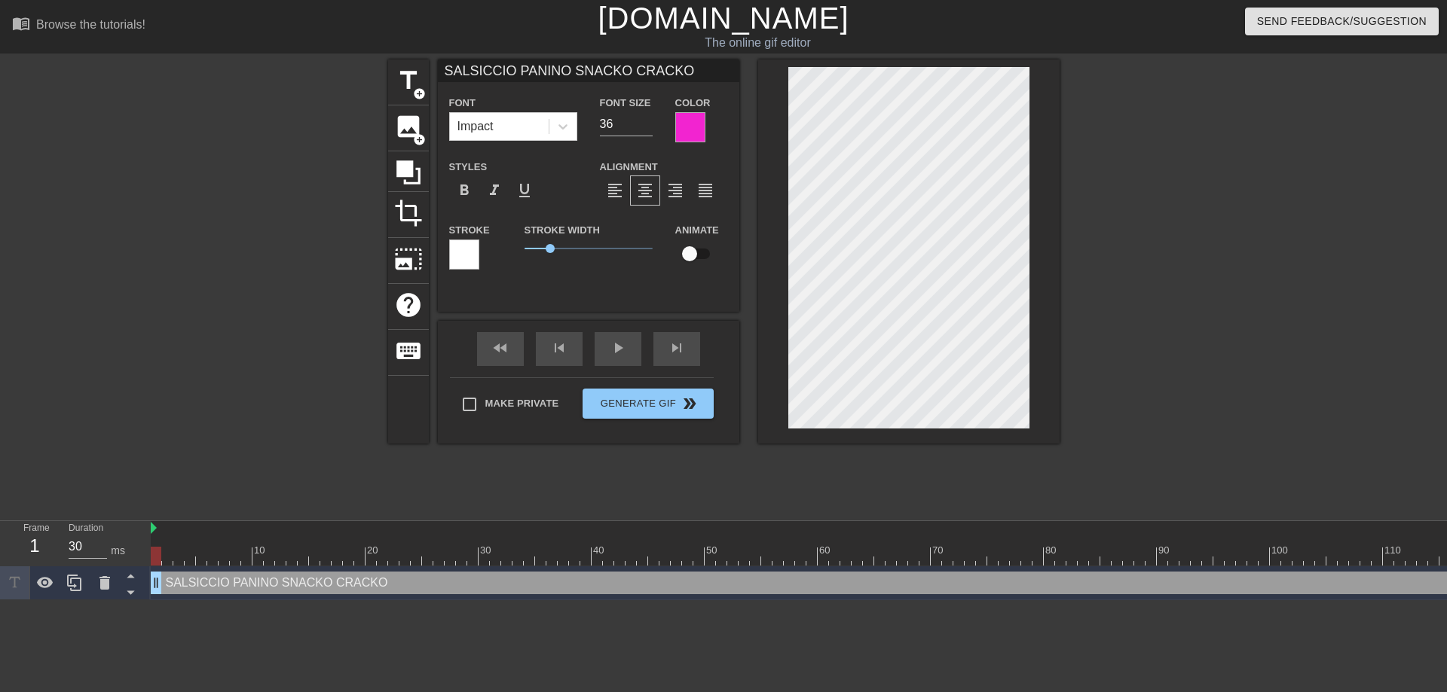
click at [464, 248] on div at bounding box center [464, 255] width 30 height 30
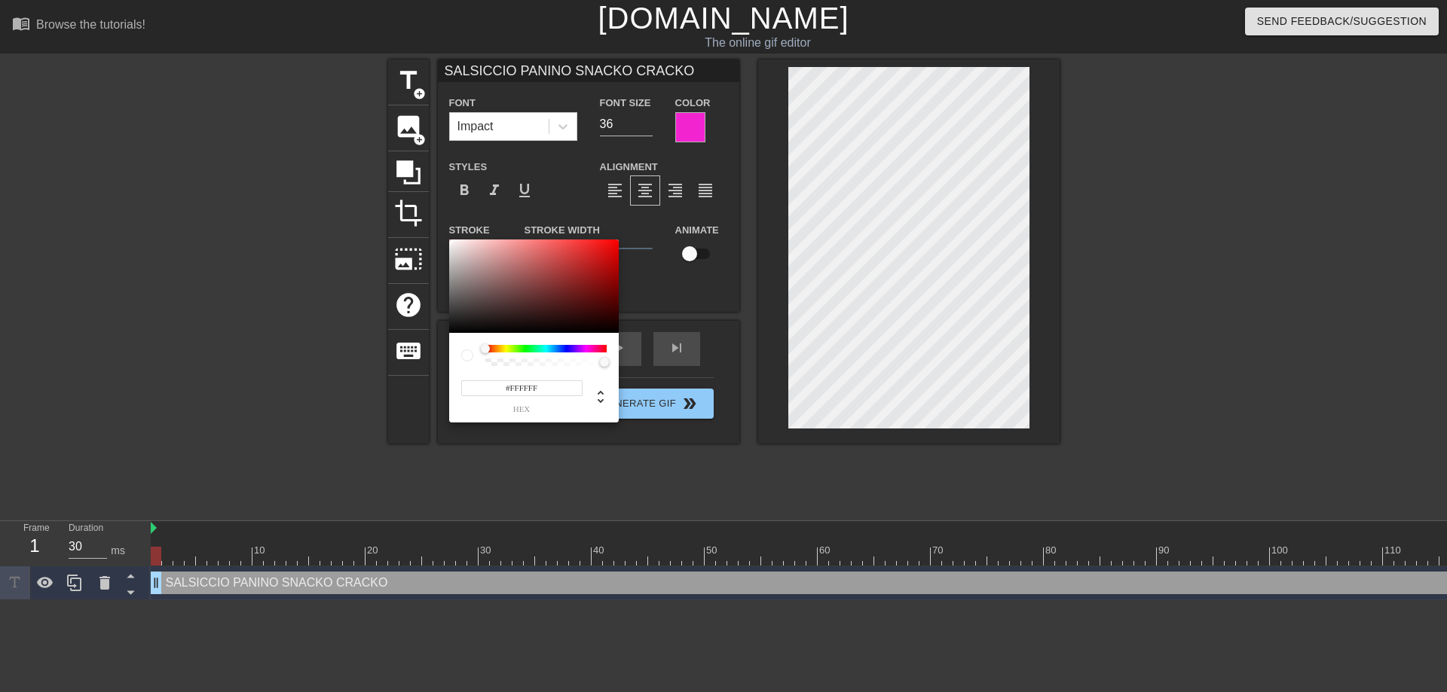
click at [509, 347] on div at bounding box center [545, 349] width 121 height 8
click at [502, 350] on div at bounding box center [545, 349] width 121 height 8
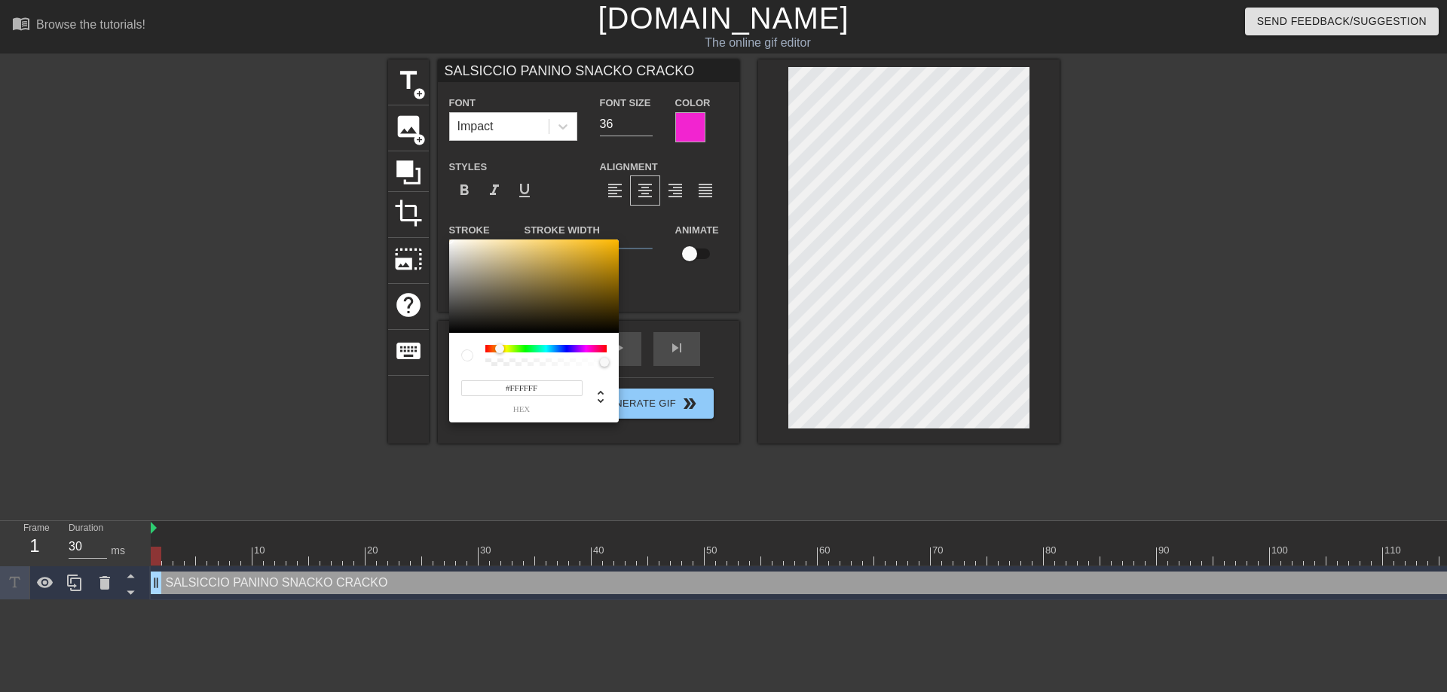
click at [500, 350] on div at bounding box center [499, 348] width 9 height 9
type input "SALSICCIO PANINO SNACKO CRACKO"
type input "#BE962B"
click at [580, 264] on div at bounding box center [534, 286] width 170 height 93
type input "SALSICCIO PANINO SNACKO CRACKO"
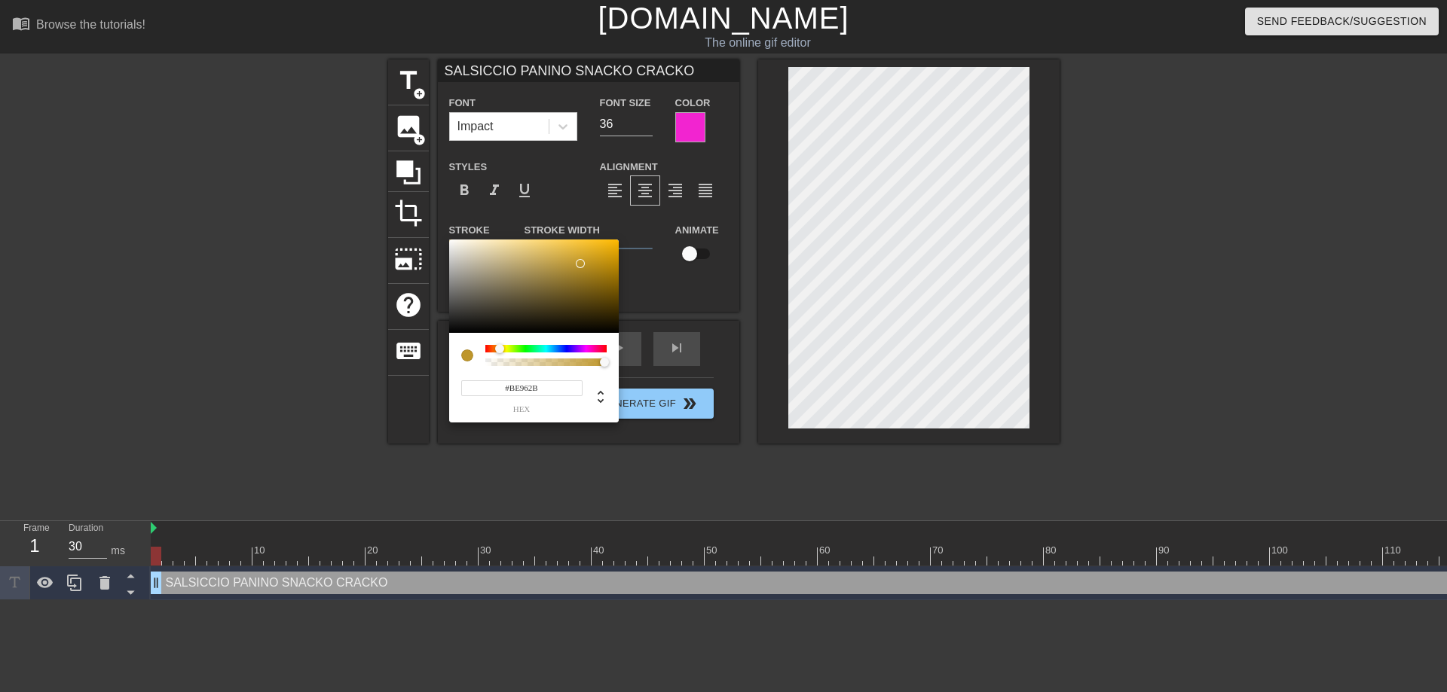
type input "#F5BC25"
click at [593, 243] on div at bounding box center [534, 286] width 170 height 93
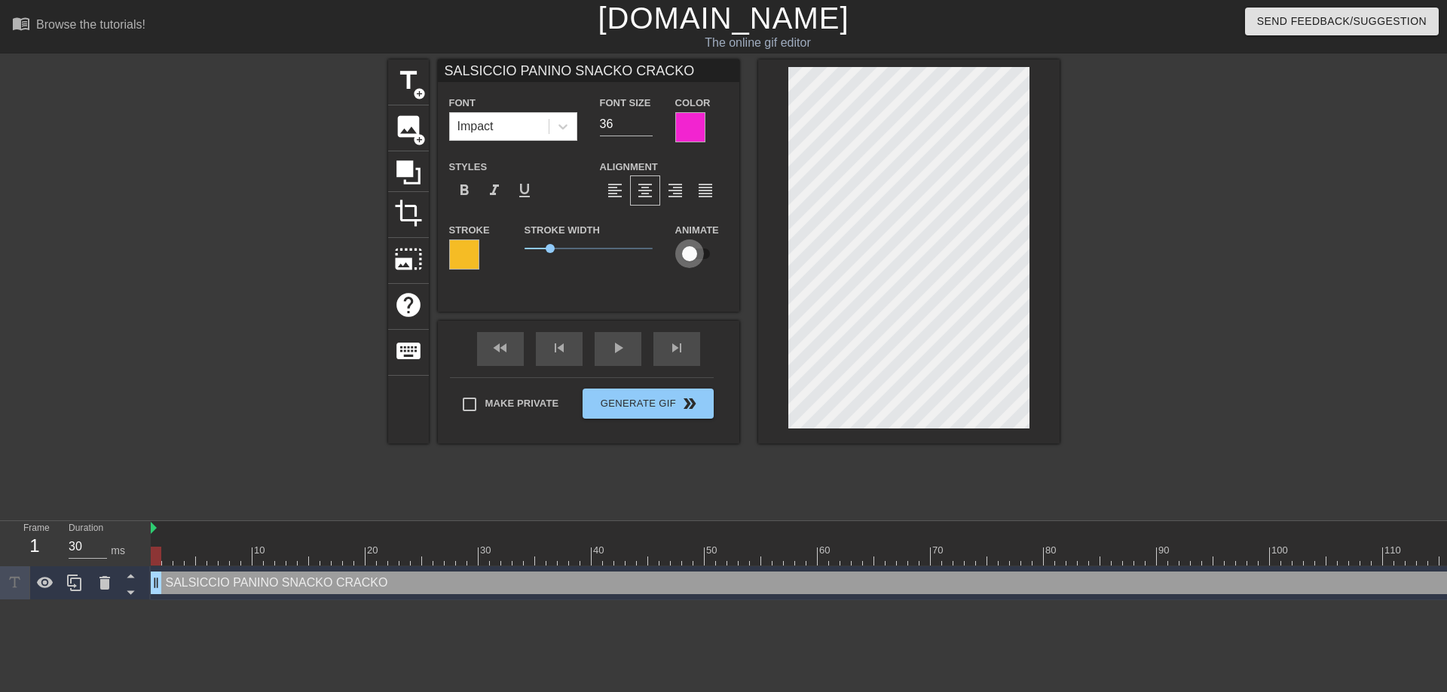
click at [688, 257] on input "checkbox" at bounding box center [689, 254] width 86 height 29
checkbox input "true"
type input "SALSICCIO PANINO SNACKO CRACKO"
click at [603, 404] on button "Generate Gif double_arrow" at bounding box center [647, 404] width 130 height 30
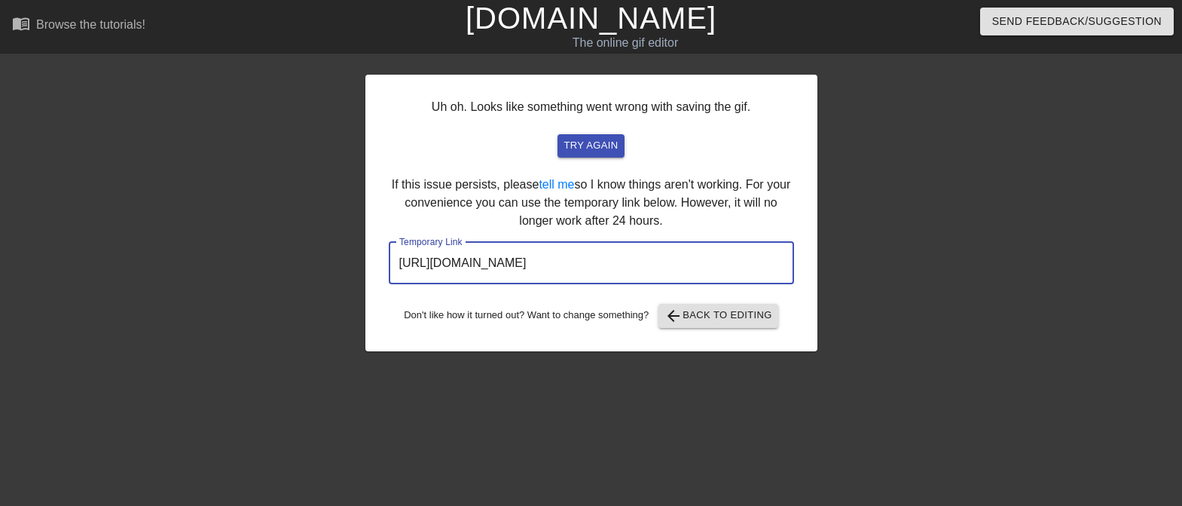
drag, startPoint x: 724, startPoint y: 261, endPoint x: 323, endPoint y: 267, distance: 400.9
click at [389, 267] on input "[URL][DOMAIN_NAME]" at bounding box center [591, 263] width 405 height 42
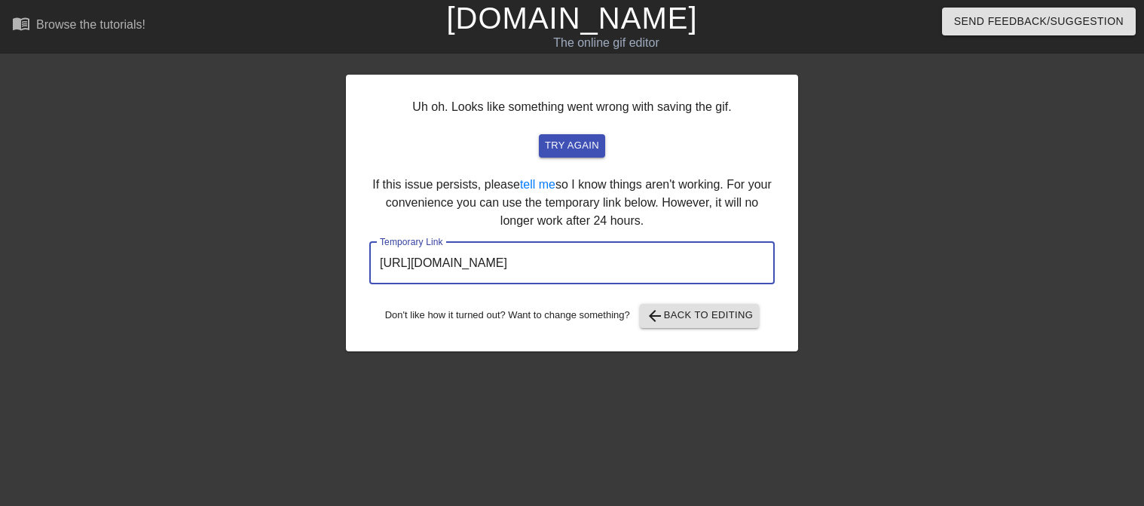
click at [902, 265] on div at bounding box center [929, 286] width 226 height 452
drag, startPoint x: 717, startPoint y: 262, endPoint x: 267, endPoint y: 252, distance: 449.9
click at [369, 252] on input "[URL][DOMAIN_NAME]" at bounding box center [571, 263] width 405 height 42
